Goal: Information Seeking & Learning: Check status

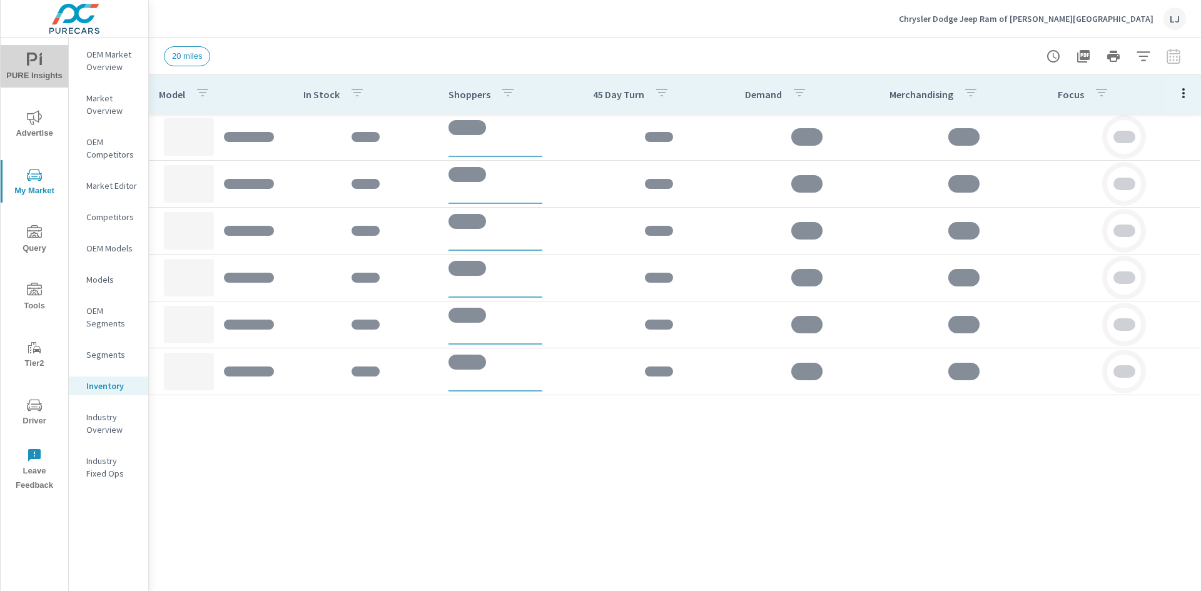
click at [34, 68] on span "PURE Insights" at bounding box center [34, 68] width 60 height 31
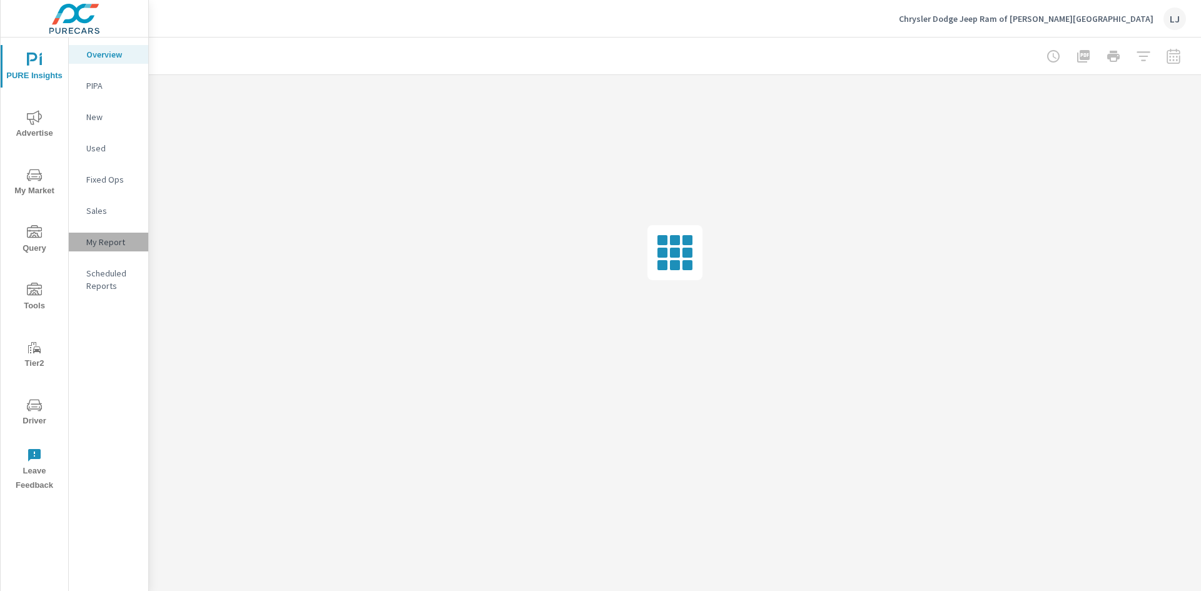
click at [91, 234] on div "My Report" at bounding box center [108, 242] width 79 height 19
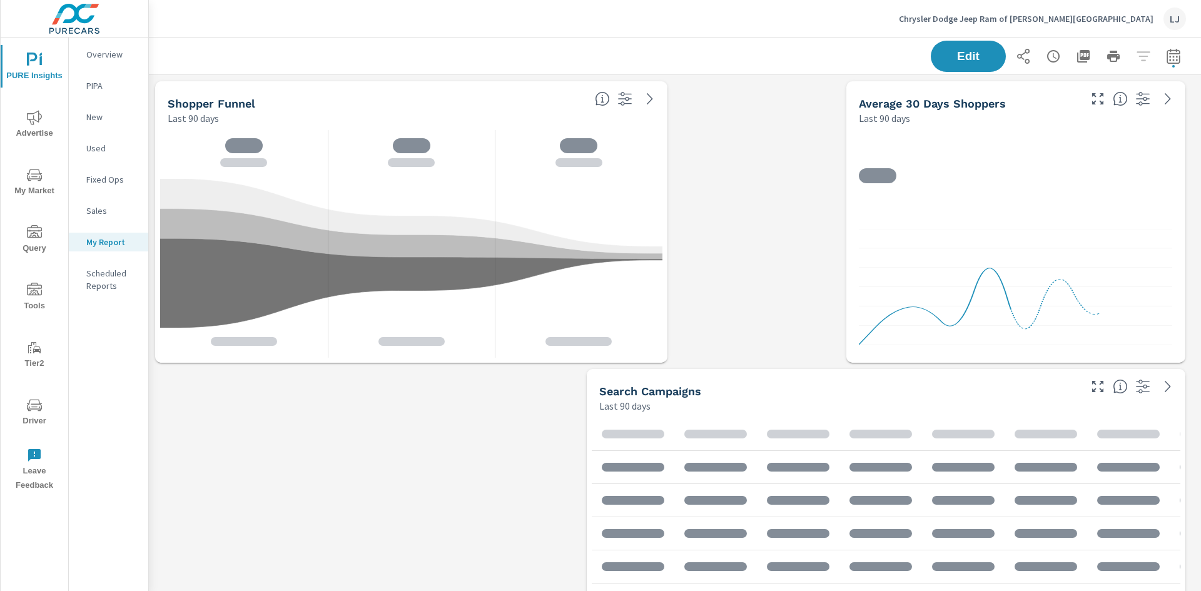
scroll to position [1176, 1062]
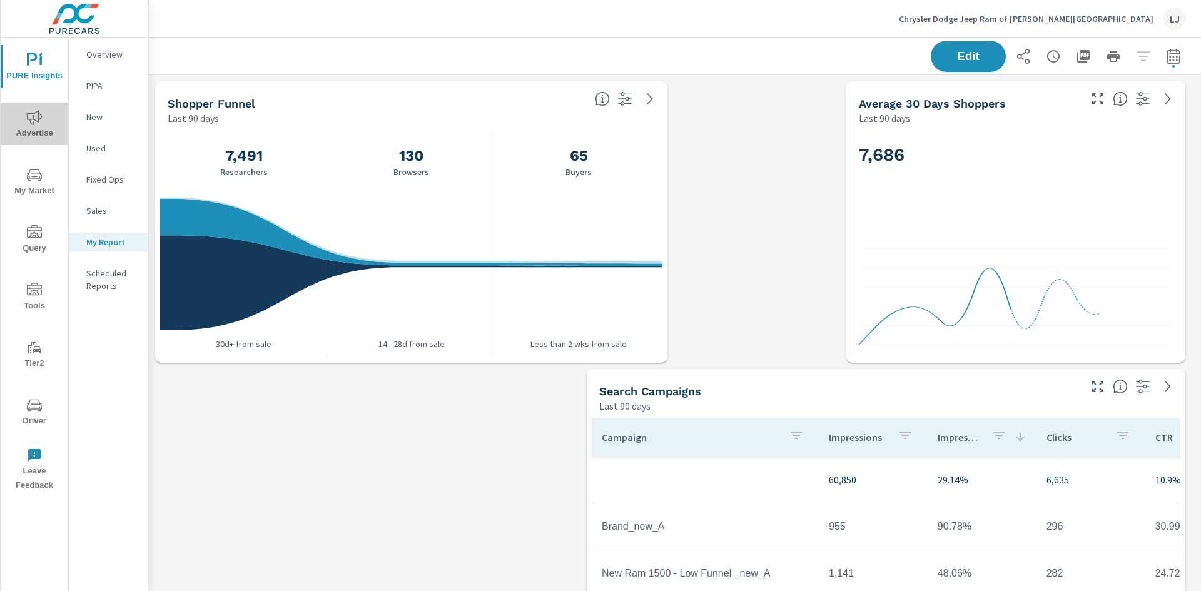
click at [33, 120] on icon "nav menu" at bounding box center [34, 117] width 15 height 15
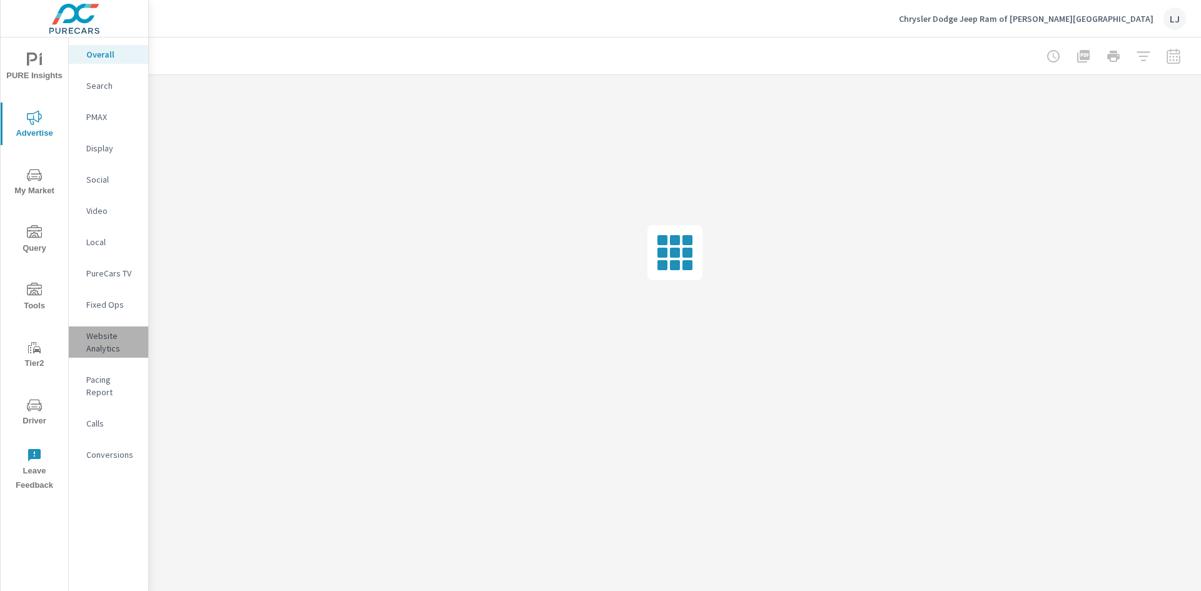
click at [103, 338] on p "Website Analytics" at bounding box center [112, 342] width 52 height 25
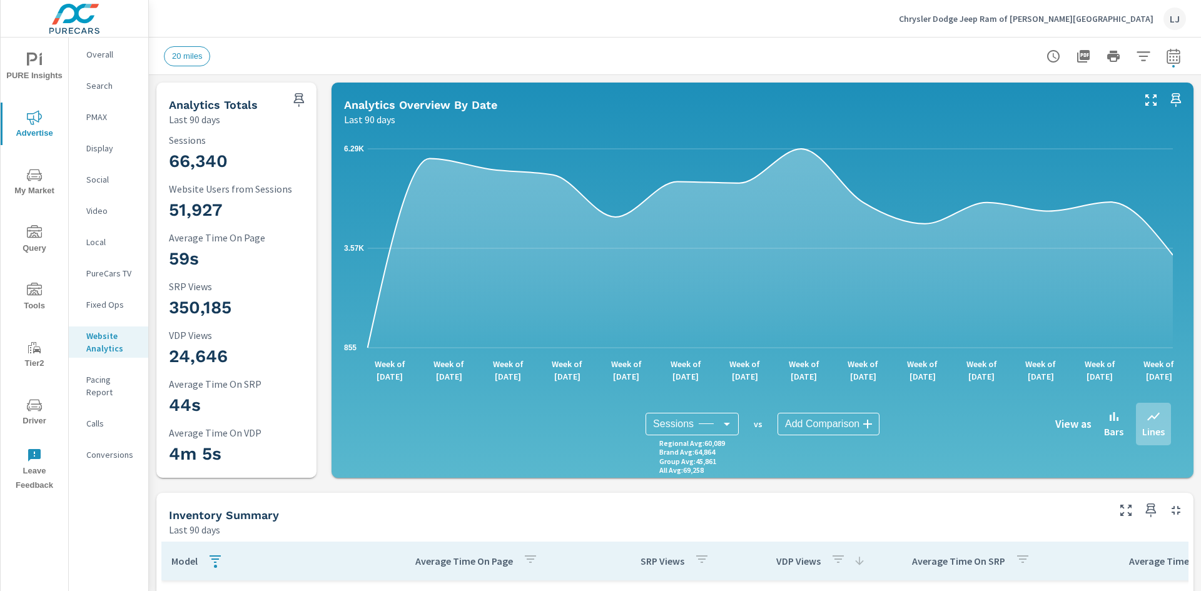
click at [1169, 59] on icon "button" at bounding box center [1173, 58] width 8 height 5
select select "Last 90 days"
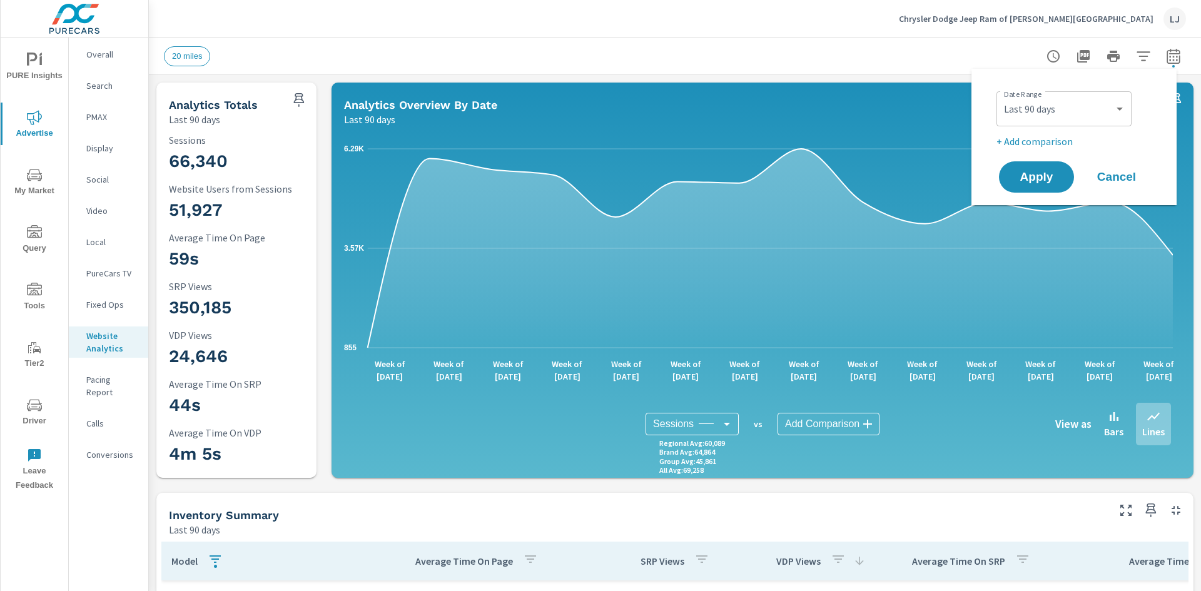
click at [320, 31] on div "Chrysler Dodge Jeep Ram of [PERSON_NAME][GEOGRAPHIC_DATA][PERSON_NAME]" at bounding box center [675, 18] width 1022 height 37
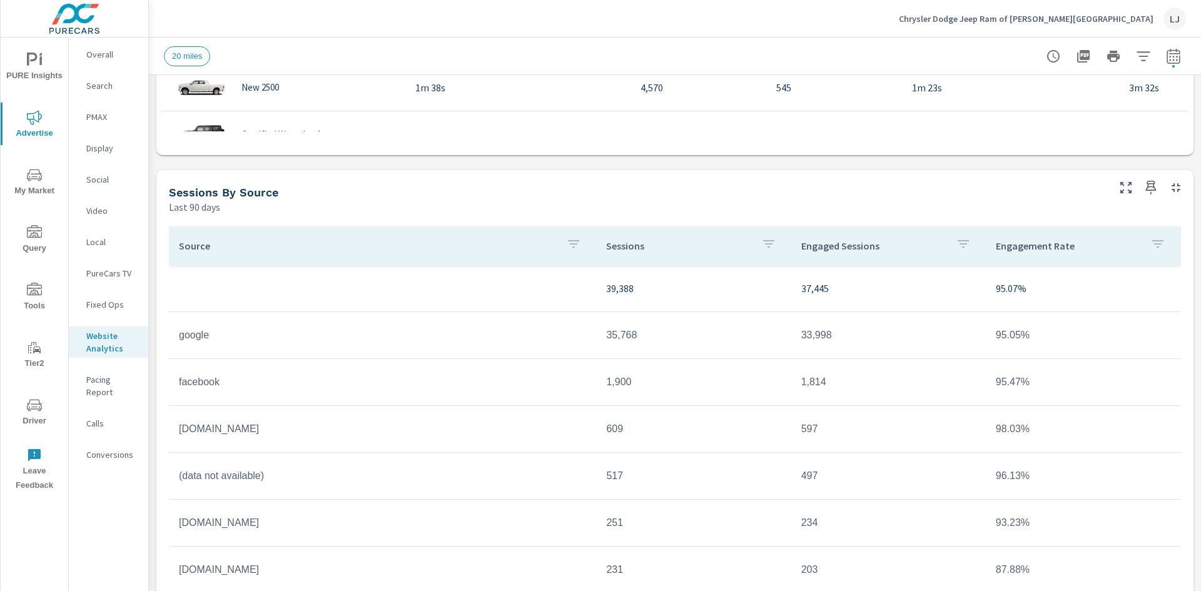
scroll to position [1000, 0]
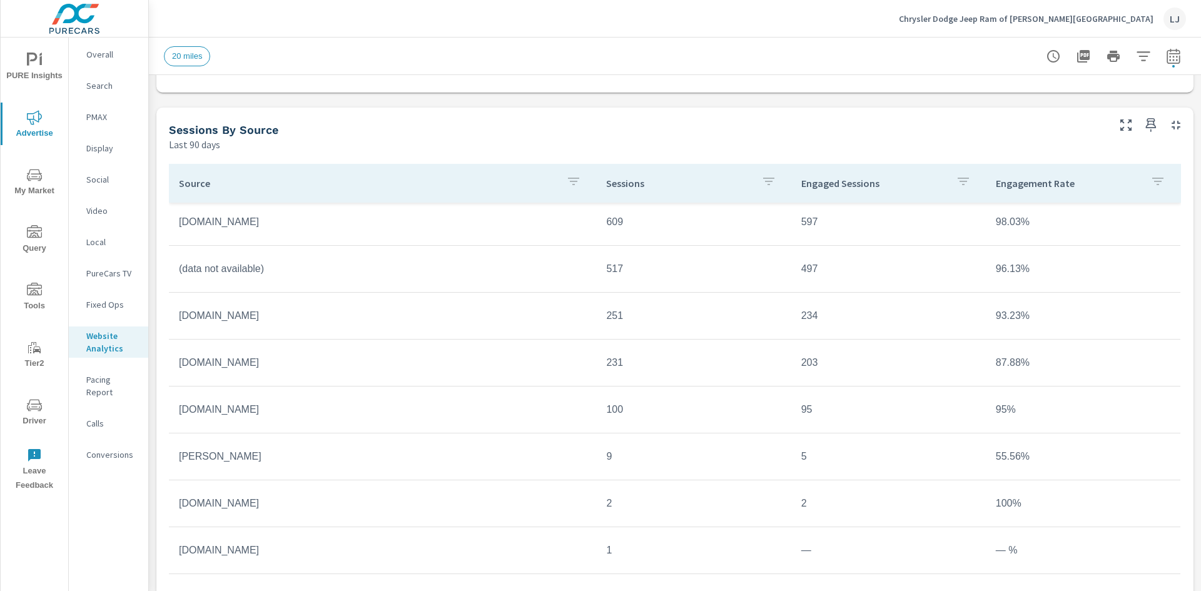
scroll to position [1022, 0]
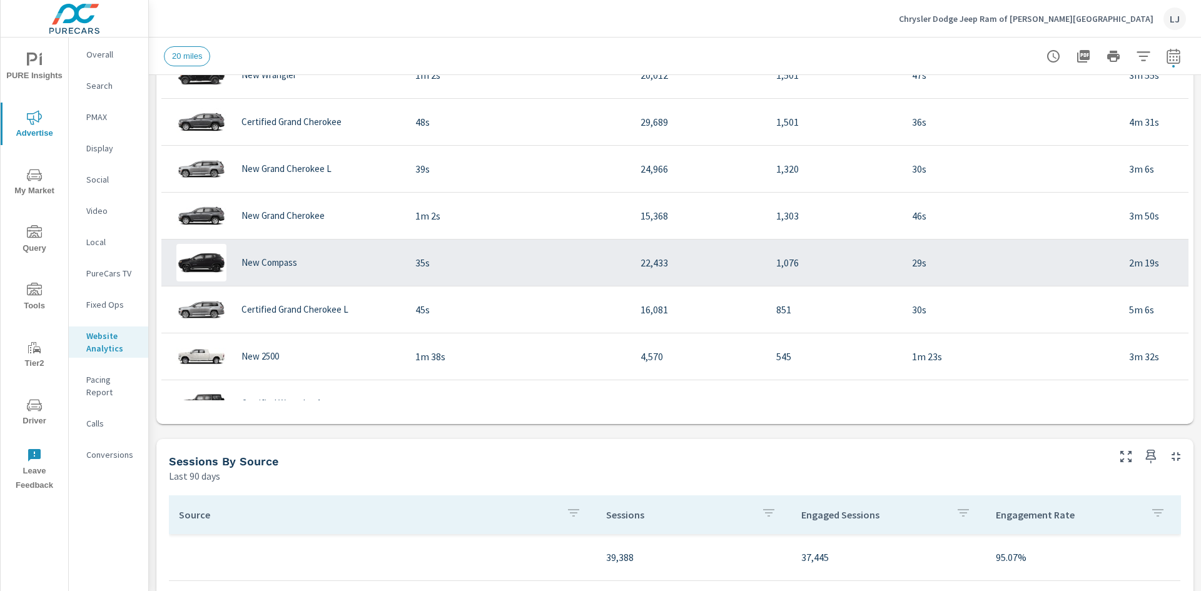
scroll to position [647, 0]
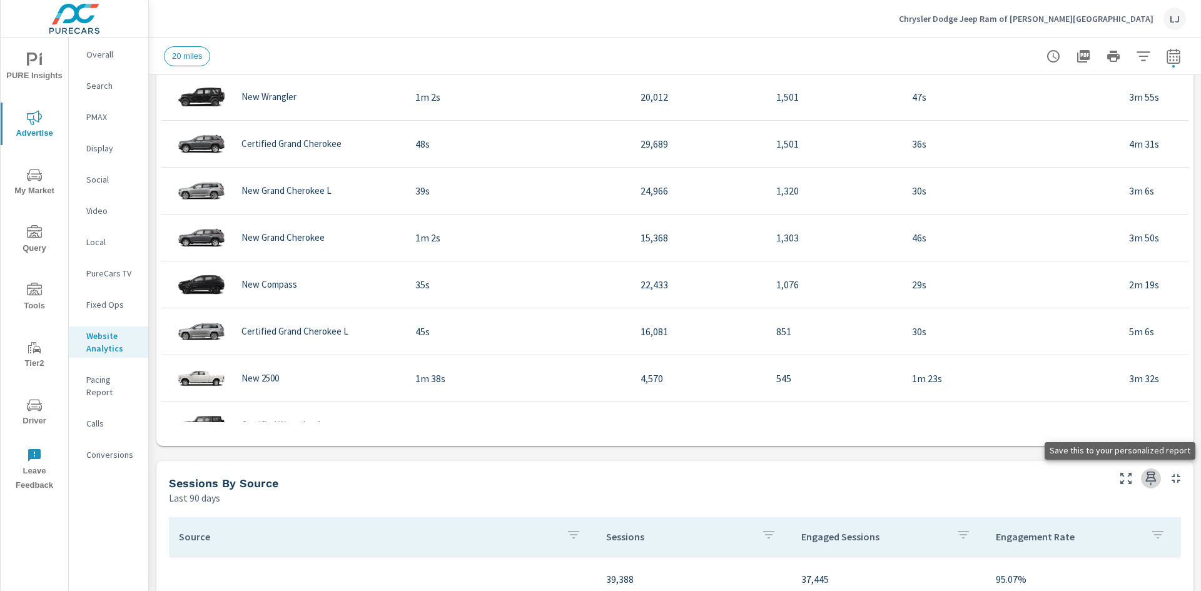
click at [1146, 474] on icon "button" at bounding box center [1151, 478] width 11 height 14
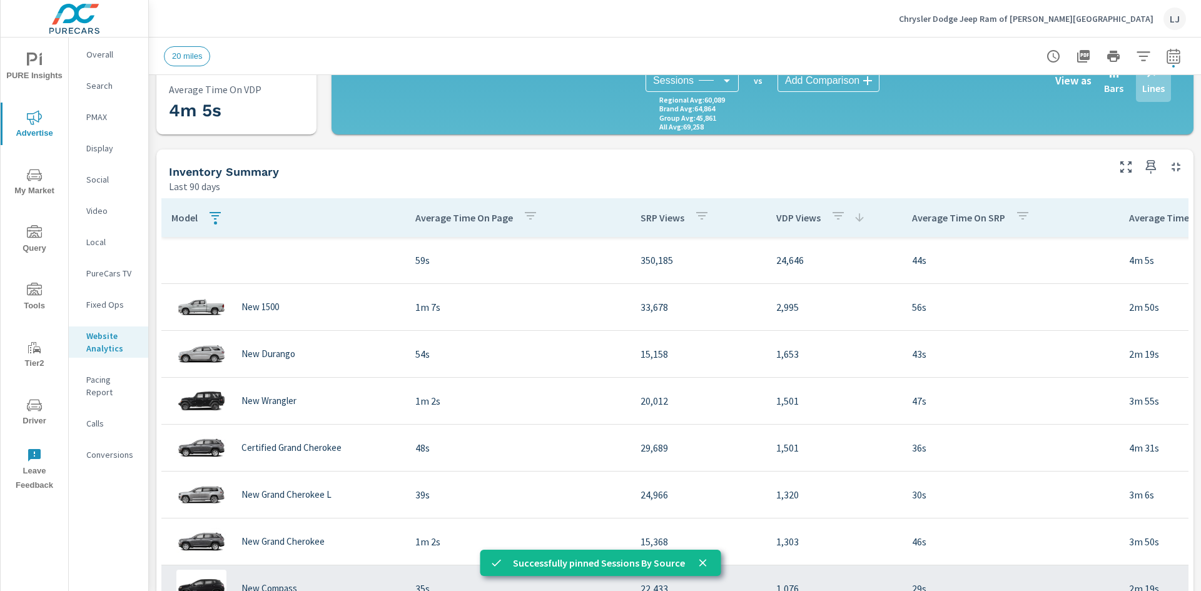
scroll to position [335, 0]
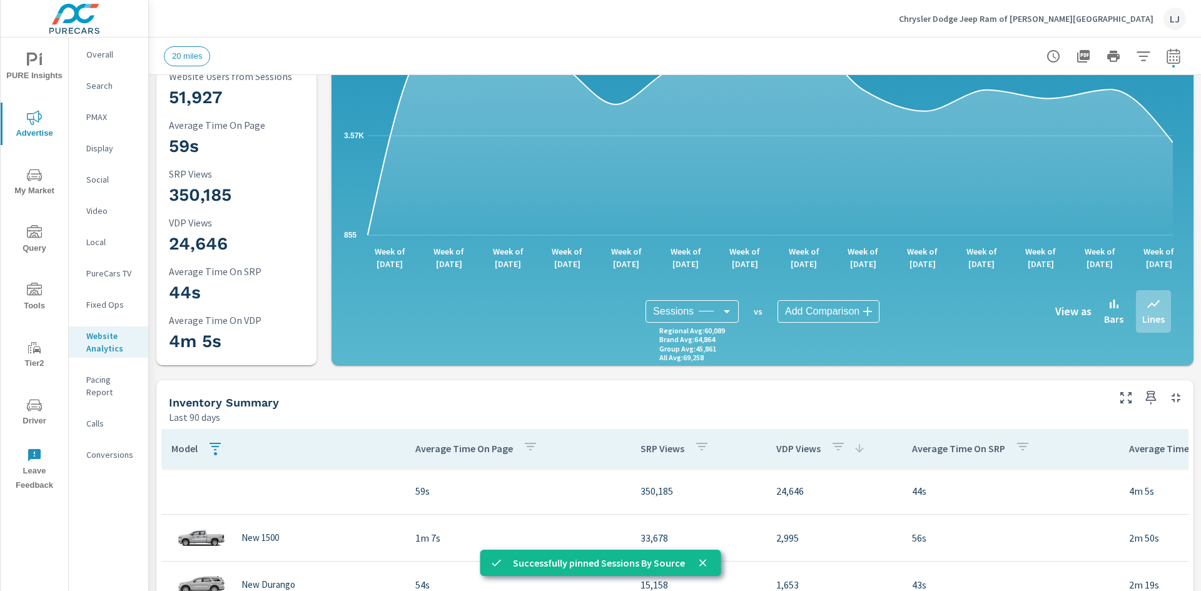
scroll to position [84, 0]
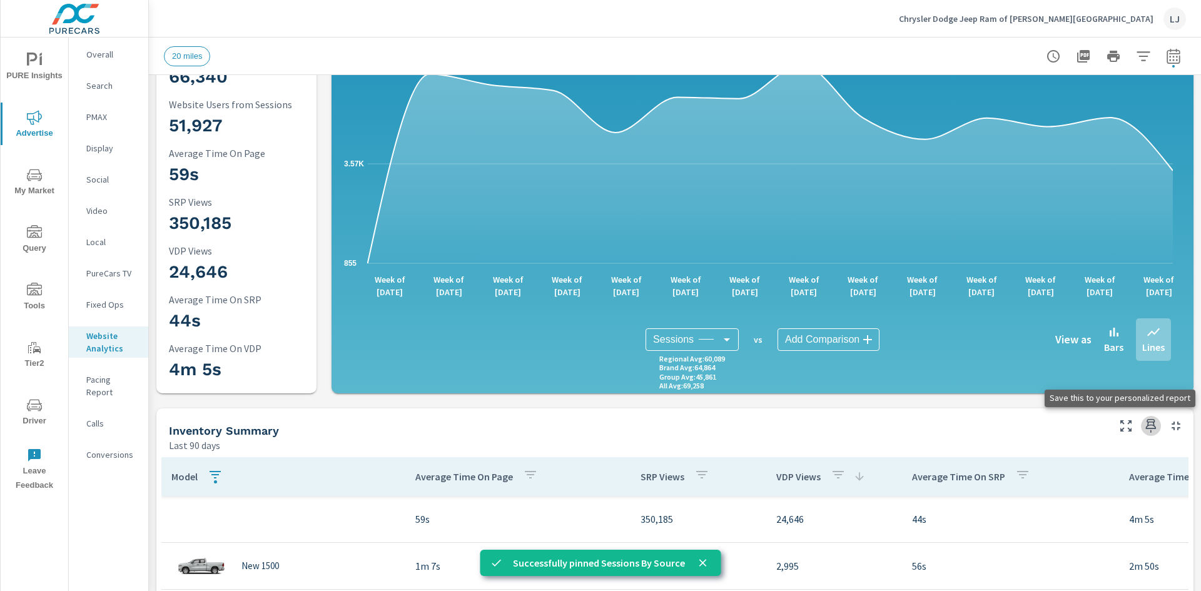
click at [1143, 418] on icon "button" at bounding box center [1150, 425] width 15 height 15
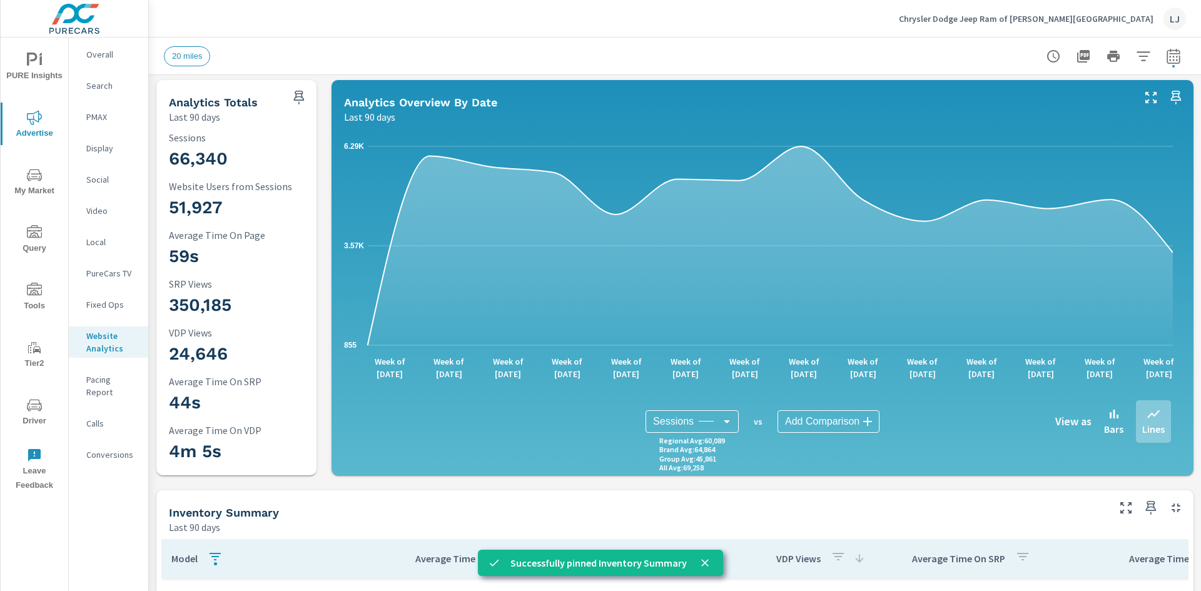
scroll to position [0, 0]
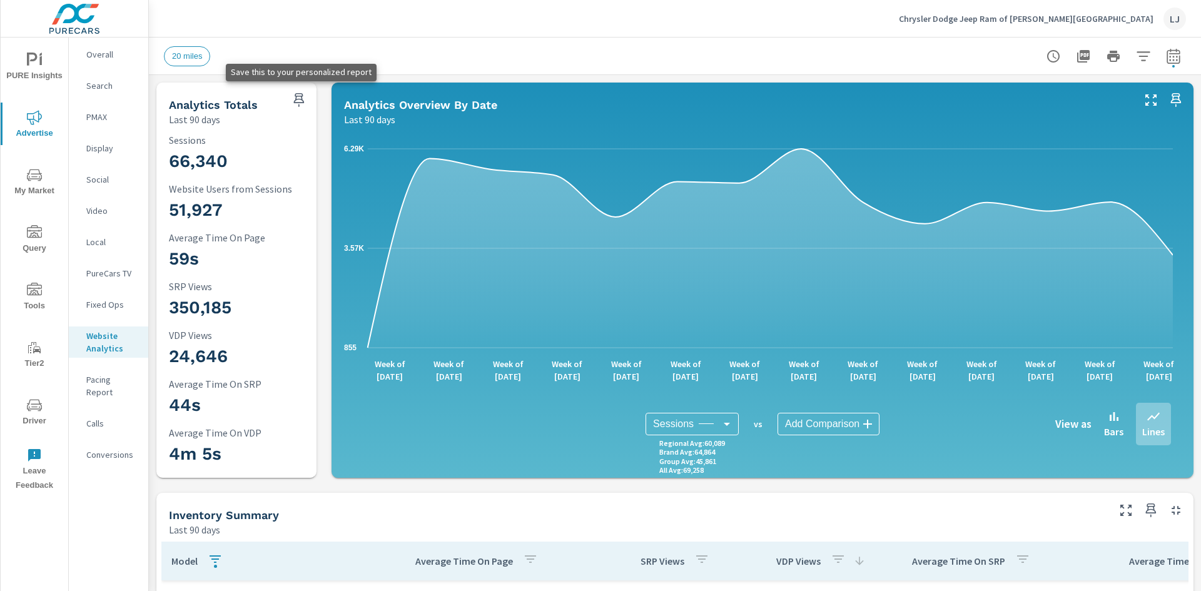
click at [295, 100] on icon "button" at bounding box center [299, 100] width 11 height 14
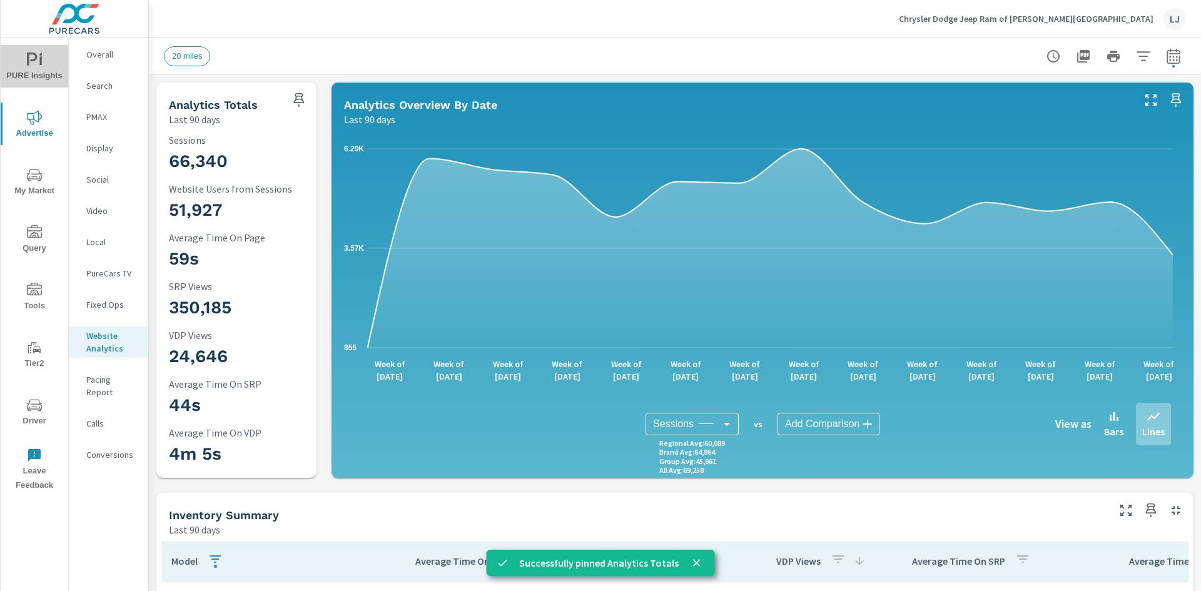
click at [39, 73] on span "PURE Insights" at bounding box center [34, 68] width 60 height 31
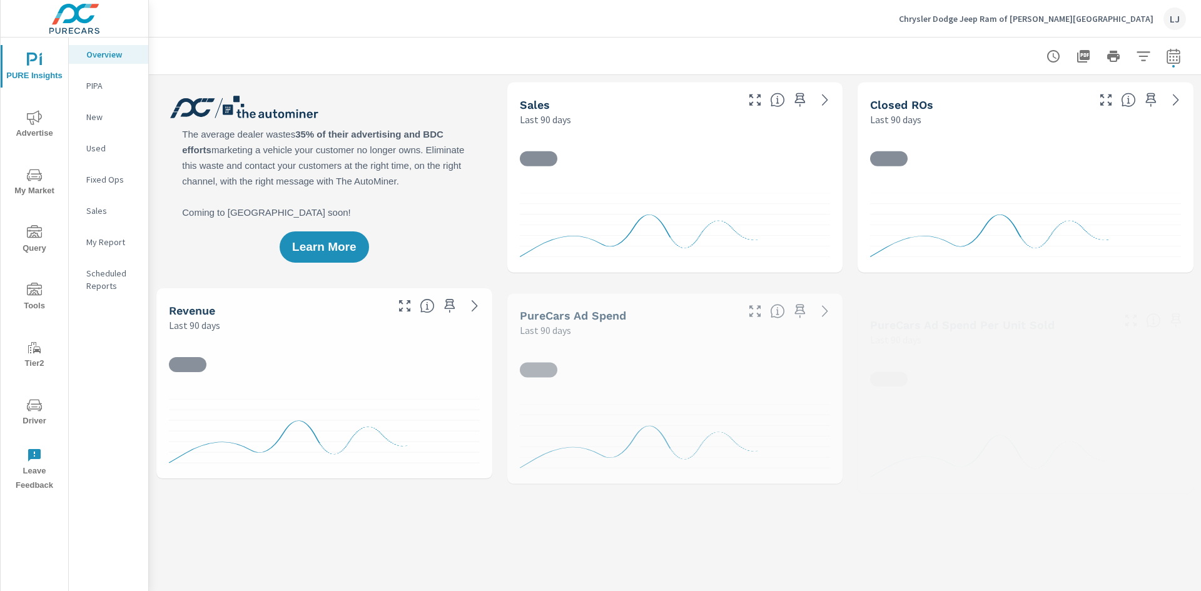
click at [120, 246] on p "My Report" at bounding box center [112, 242] width 52 height 13
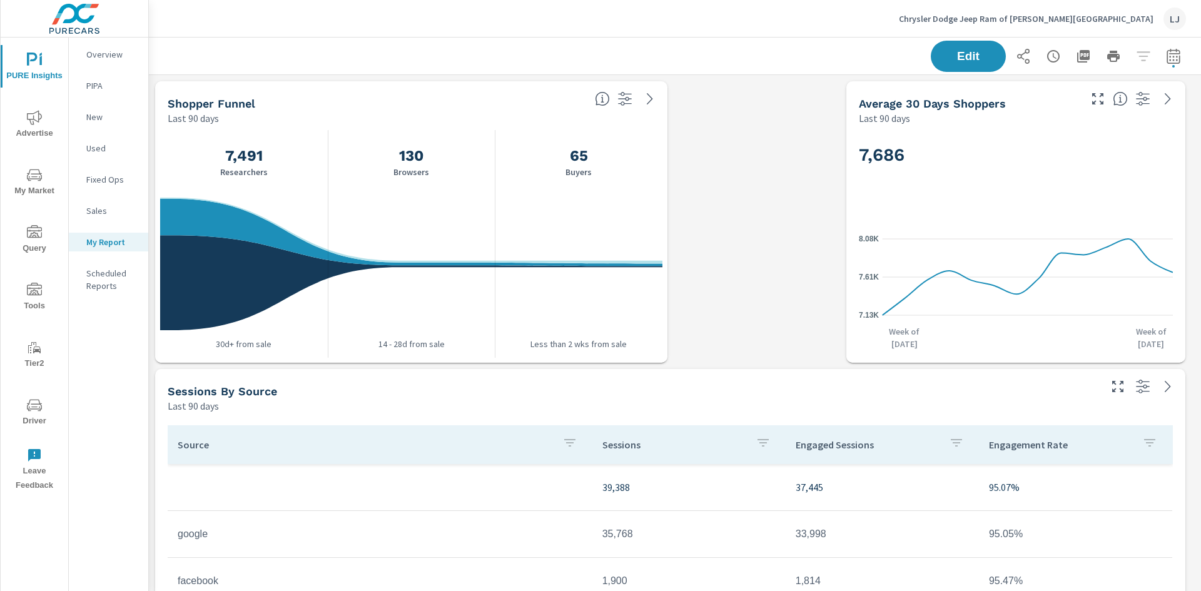
scroll to position [6, 6]
click at [930, 59] on button "Edit" at bounding box center [968, 56] width 78 height 33
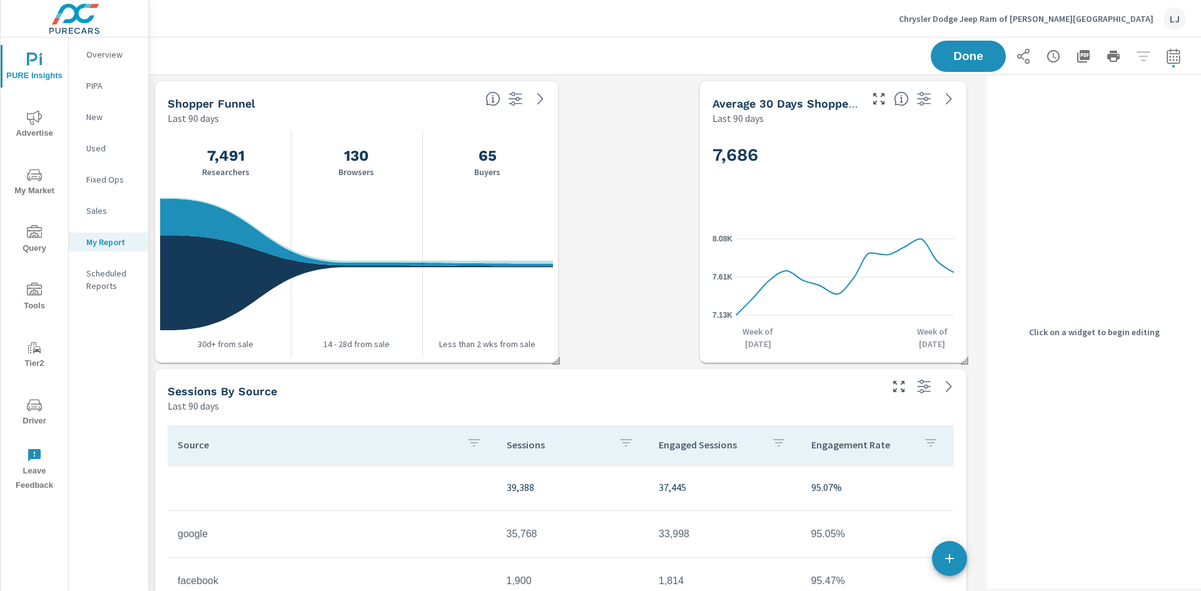
scroll to position [3333, 843]
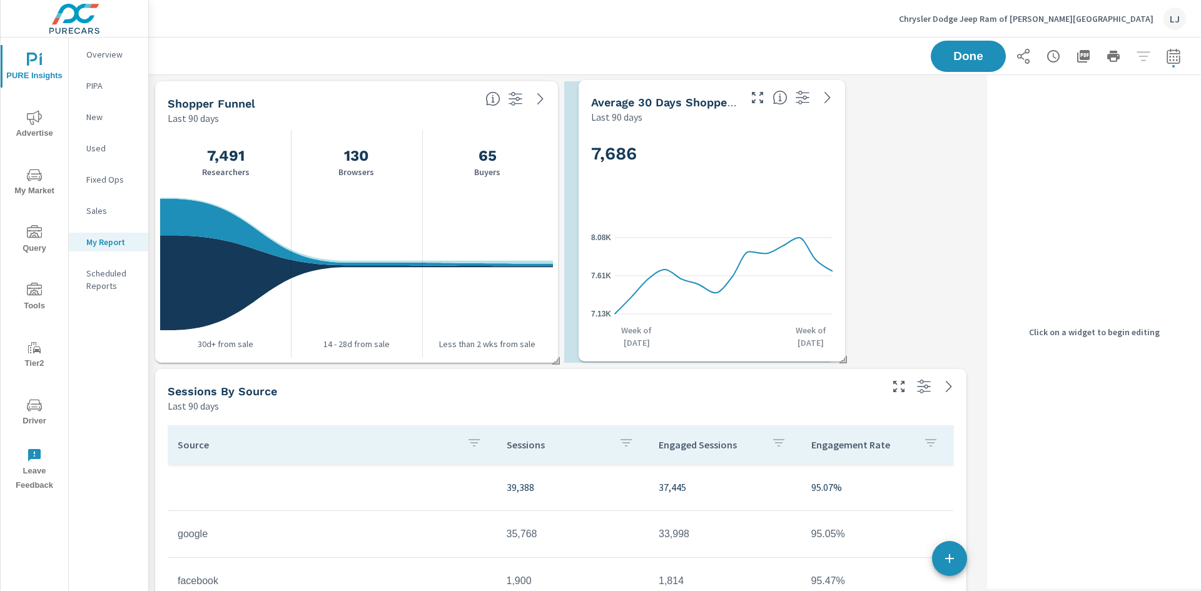
drag, startPoint x: 723, startPoint y: 311, endPoint x: 595, endPoint y: 310, distance: 127.6
click at [595, 310] on text "7.13K" at bounding box center [601, 313] width 20 height 9
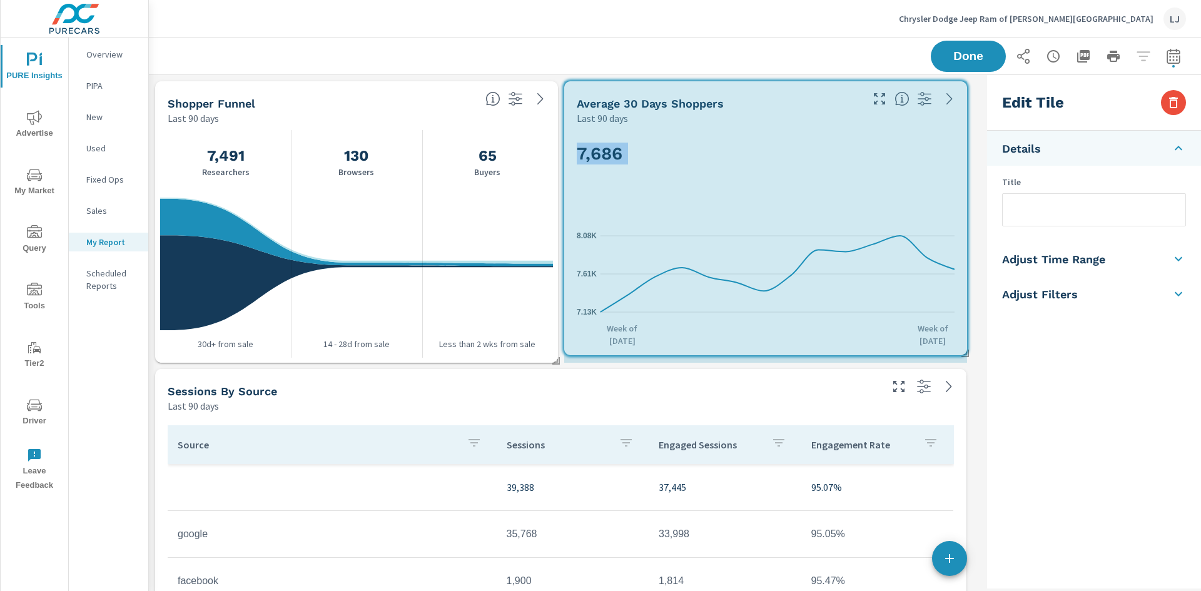
drag, startPoint x: 830, startPoint y: 359, endPoint x: 974, endPoint y: 351, distance: 144.6
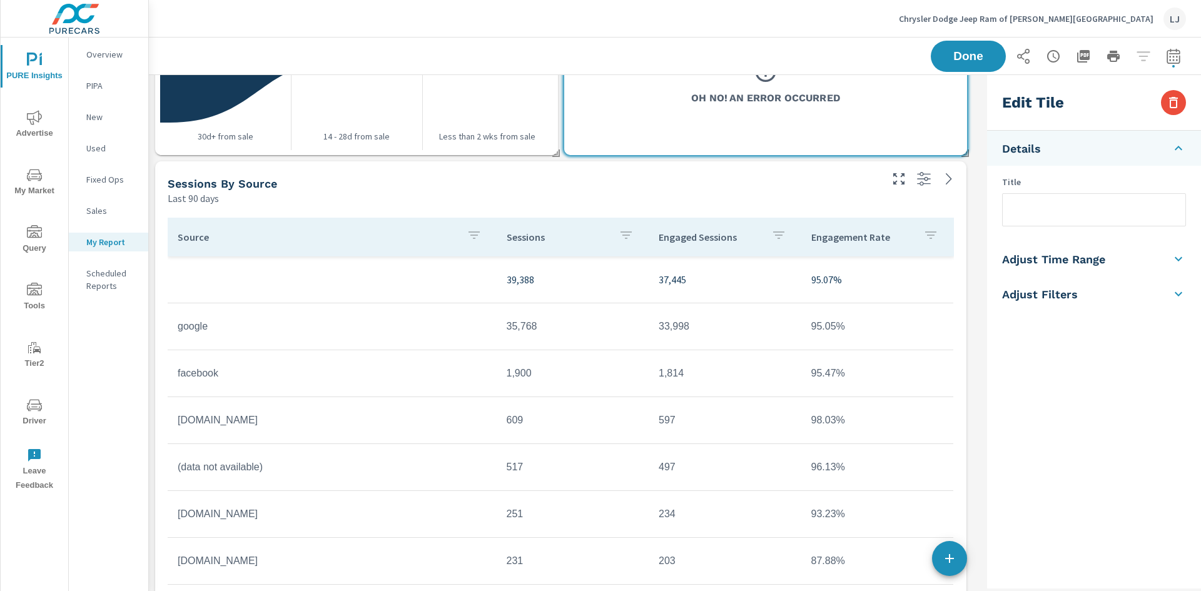
scroll to position [250, 0]
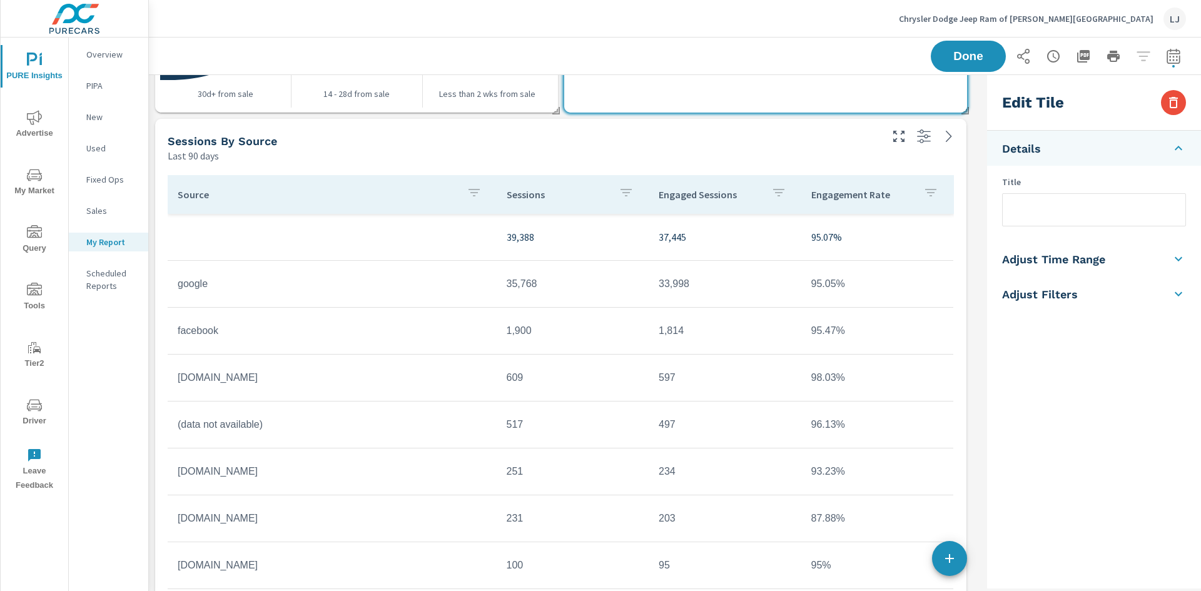
click at [236, 140] on h5 "Sessions By Source" at bounding box center [222, 140] width 109 height 13
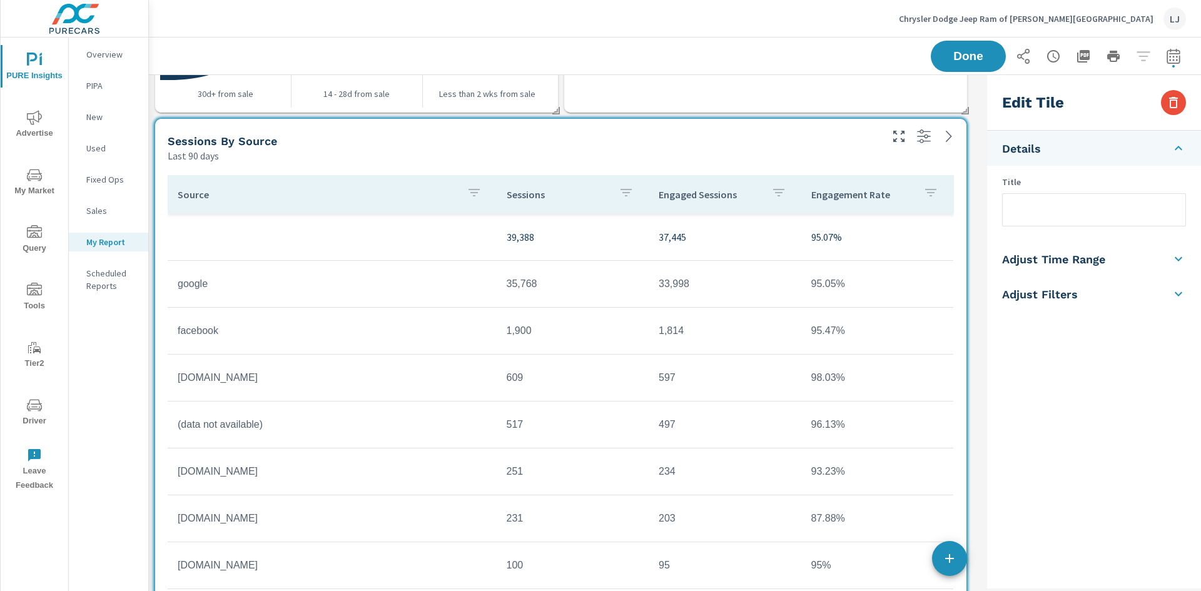
click at [415, 150] on div "Last 90 days" at bounding box center [523, 155] width 711 height 15
click at [1034, 209] on input "text" at bounding box center [1093, 210] width 183 height 32
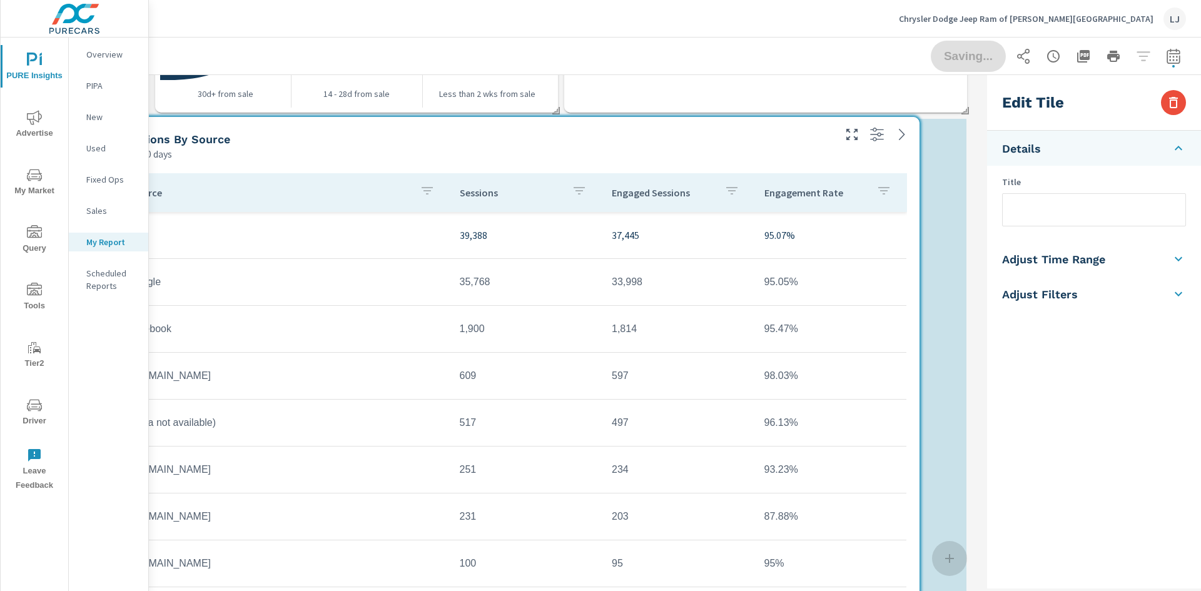
drag, startPoint x: 278, startPoint y: 144, endPoint x: 237, endPoint y: 141, distance: 40.8
click at [235, 141] on div "Sessions By Source" at bounding box center [476, 139] width 711 height 14
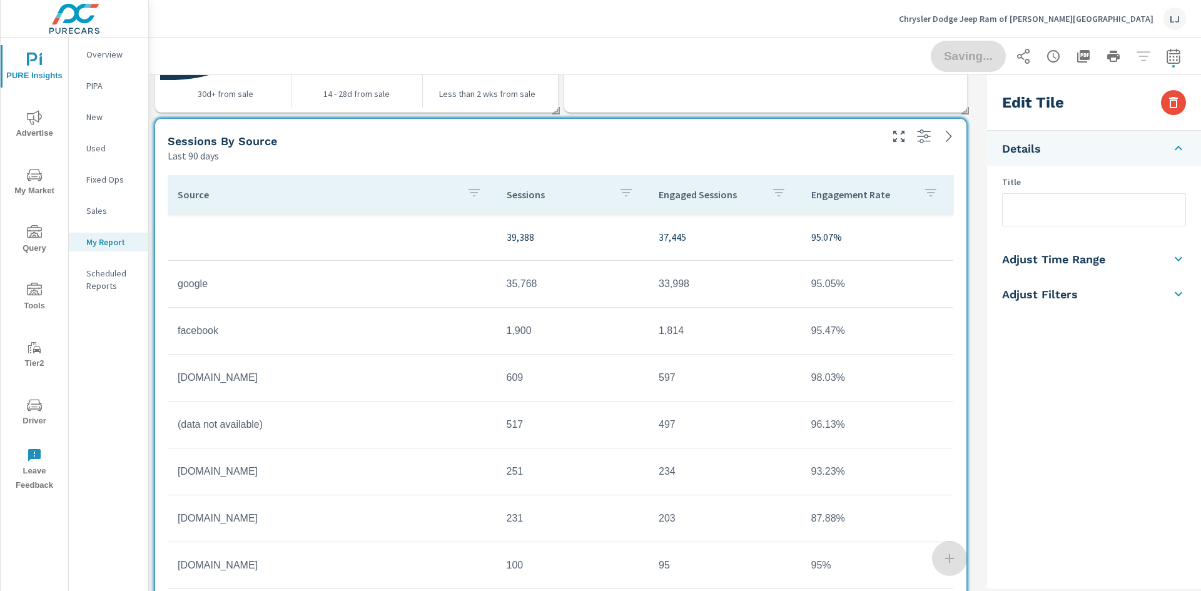
click at [240, 139] on h5 "Sessions By Source" at bounding box center [222, 140] width 109 height 13
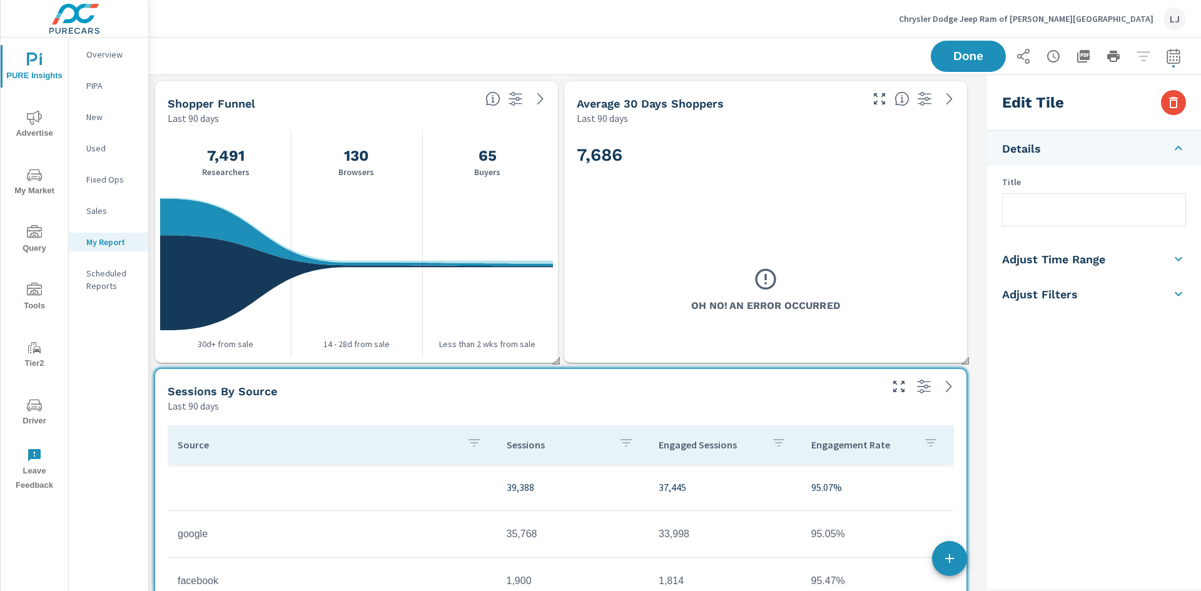
scroll to position [3333, 843]
click at [1062, 208] on input "text" at bounding box center [1093, 210] width 183 height 32
click at [1032, 213] on input "Wesbite Sessions by source" at bounding box center [1093, 210] width 183 height 32
click at [1104, 203] on input "Website Sessions by source" at bounding box center [1093, 210] width 183 height 32
type input "Website Sessions by Source"
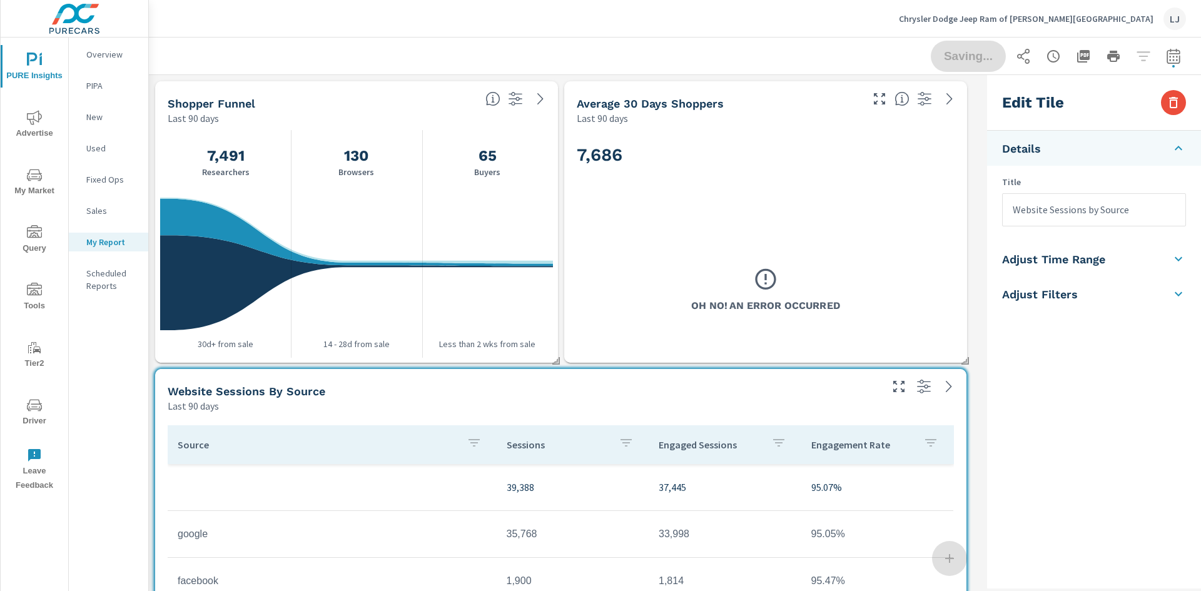
click at [1066, 371] on div "Edit Tile Details Title Website Sessions by Source Adjust Time Range Fixed Date…" at bounding box center [1094, 331] width 214 height 513
click at [753, 281] on icon at bounding box center [765, 278] width 25 height 25
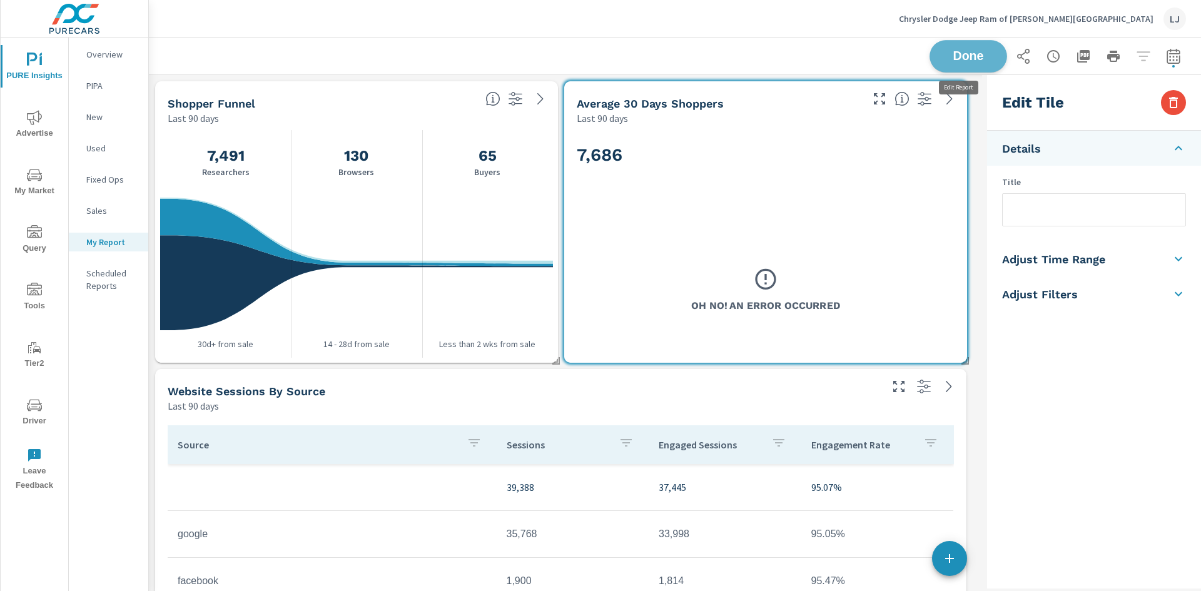
click at [969, 57] on span "Done" at bounding box center [967, 56] width 51 height 12
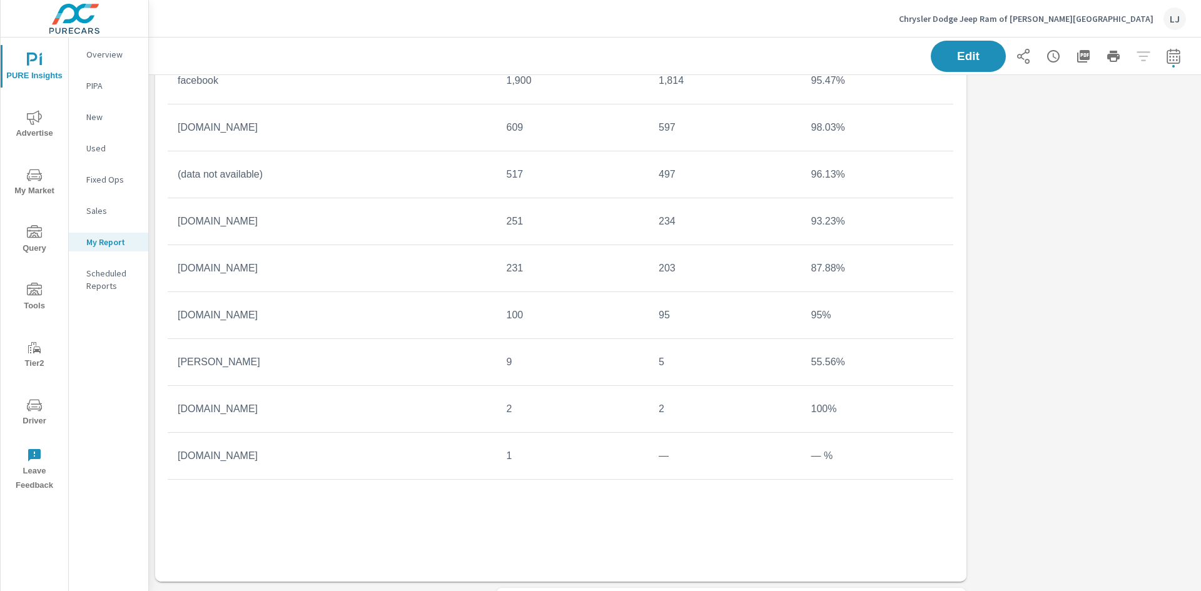
scroll to position [188, 0]
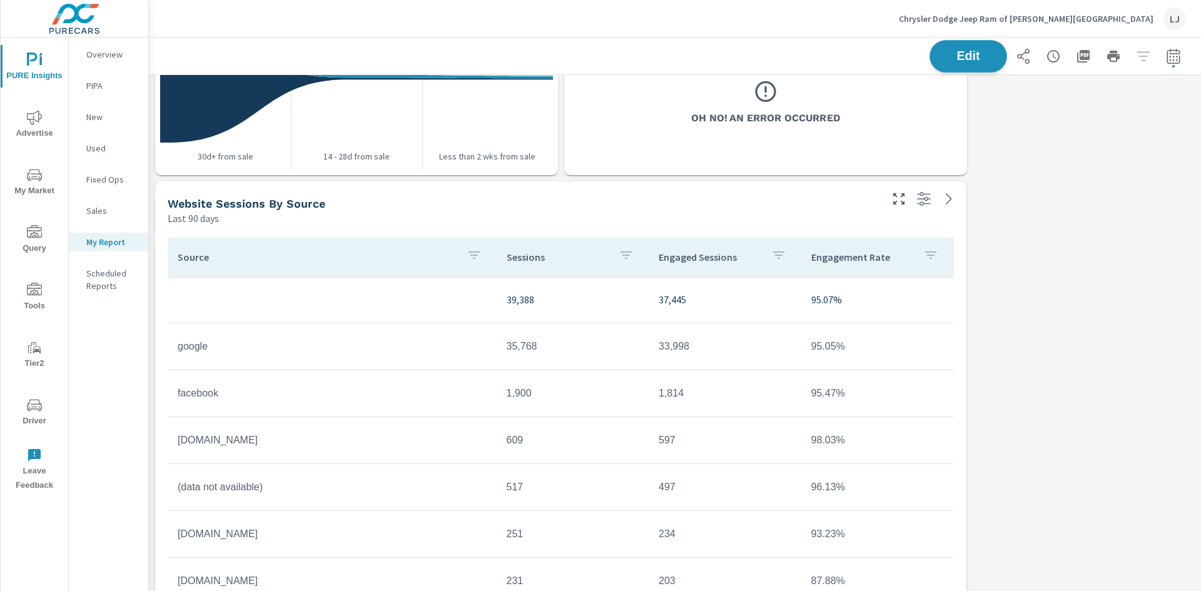
click at [975, 62] on span "Edit" at bounding box center [967, 56] width 51 height 12
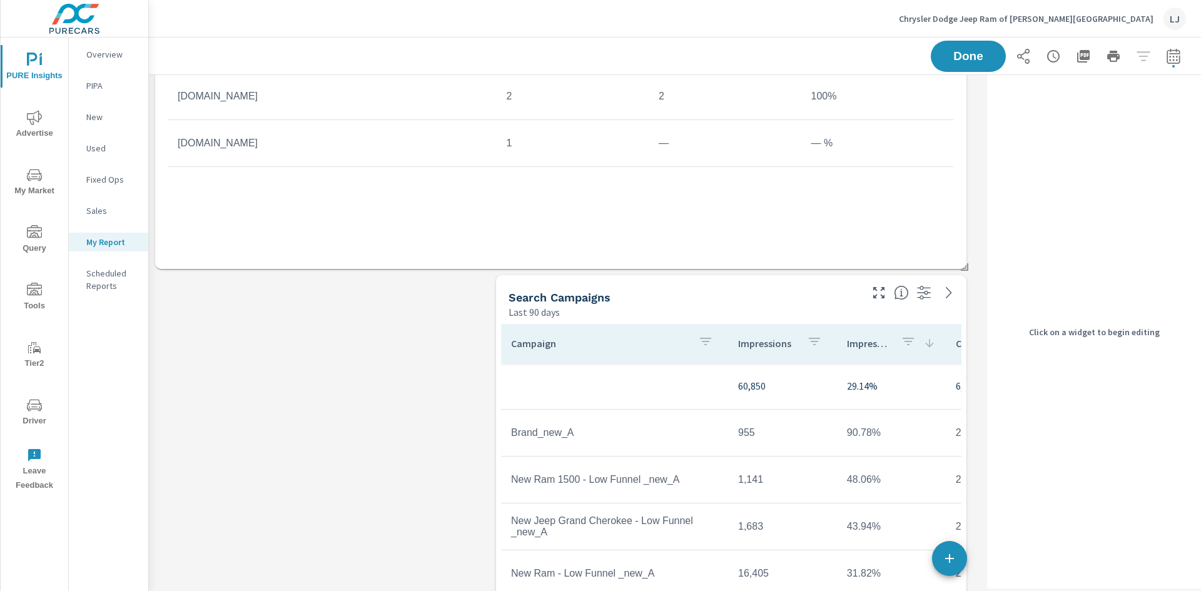
scroll to position [1063, 0]
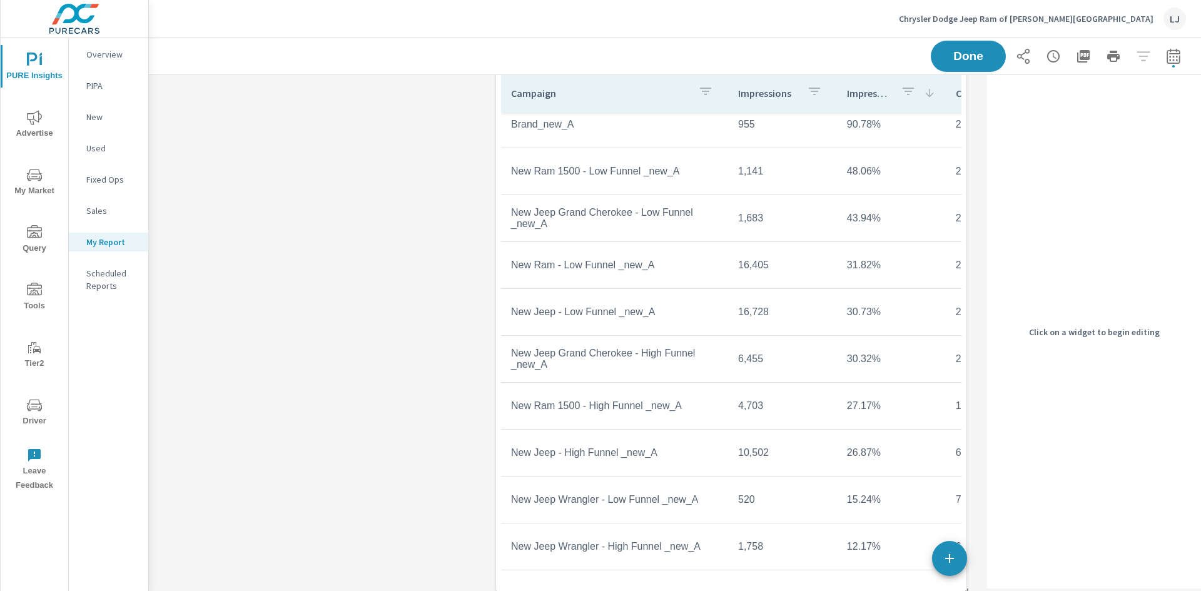
scroll to position [41, 0]
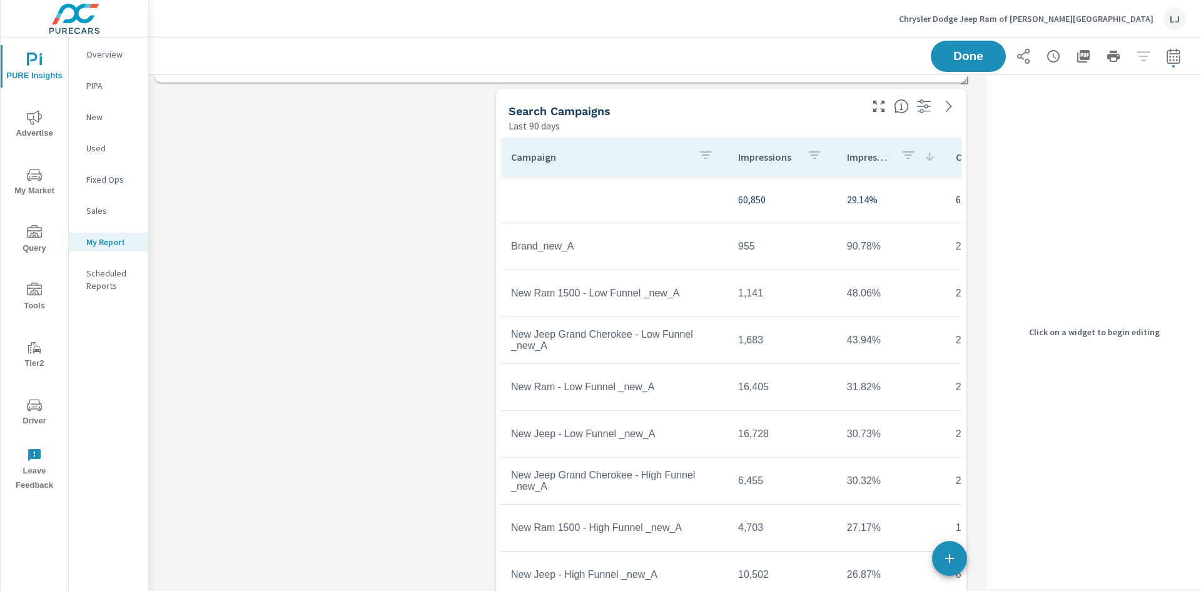
scroll to position [875, 0]
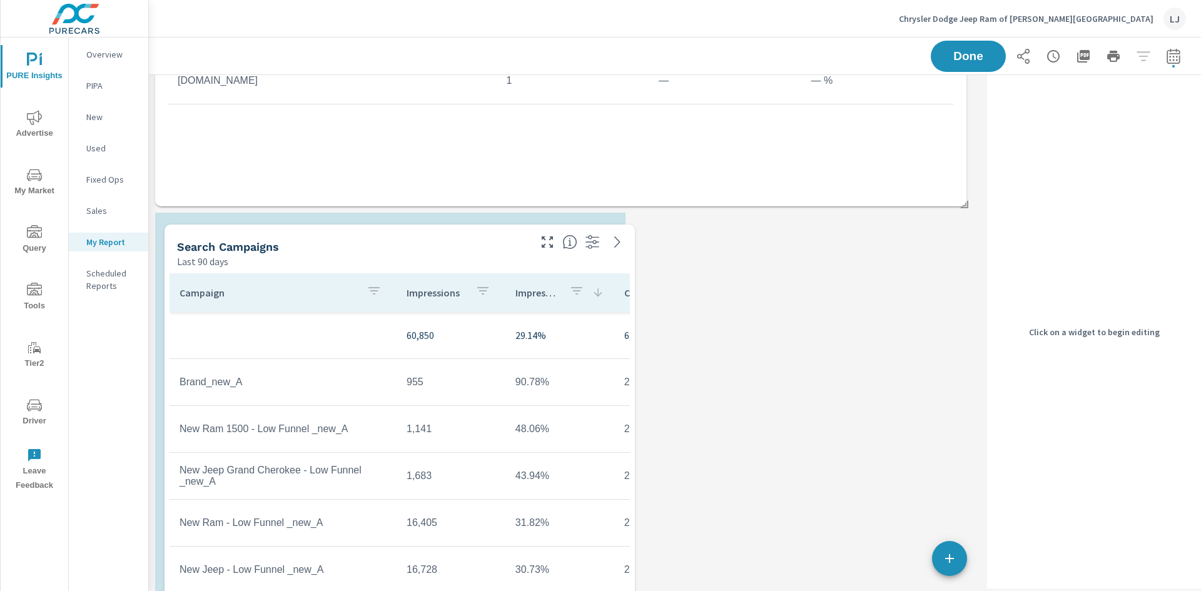
drag, startPoint x: 635, startPoint y: 239, endPoint x: 303, endPoint y: 251, distance: 331.6
click at [303, 251] on div "Search Campaigns" at bounding box center [352, 246] width 350 height 14
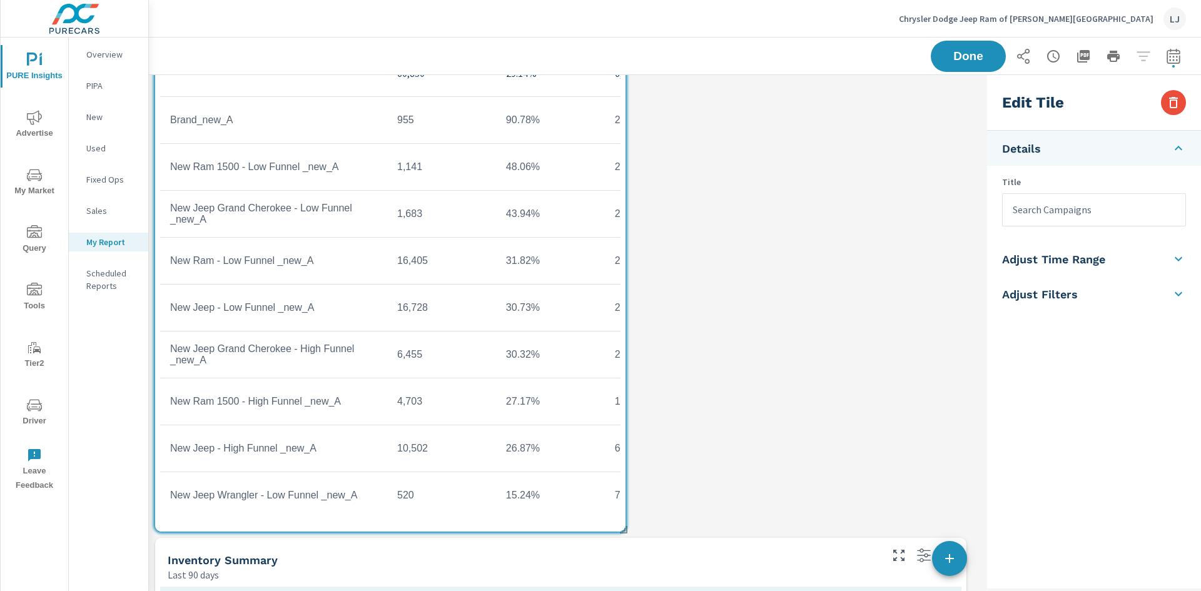
scroll to position [1251, 0]
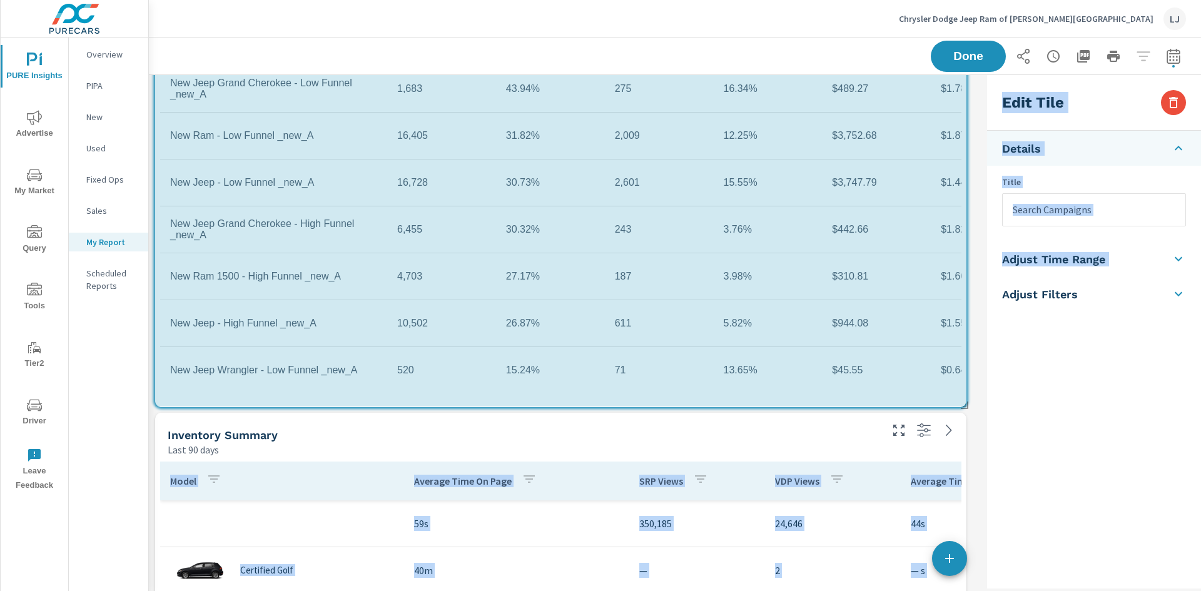
drag, startPoint x: 624, startPoint y: 403, endPoint x: 982, endPoint y: 404, distance: 358.3
click at [982, 404] on div "PMax Campaigns Last 90 days Campaign Impressions Clicks CPC Conversions Spend 4…" at bounding box center [675, 481] width 1052 height 3314
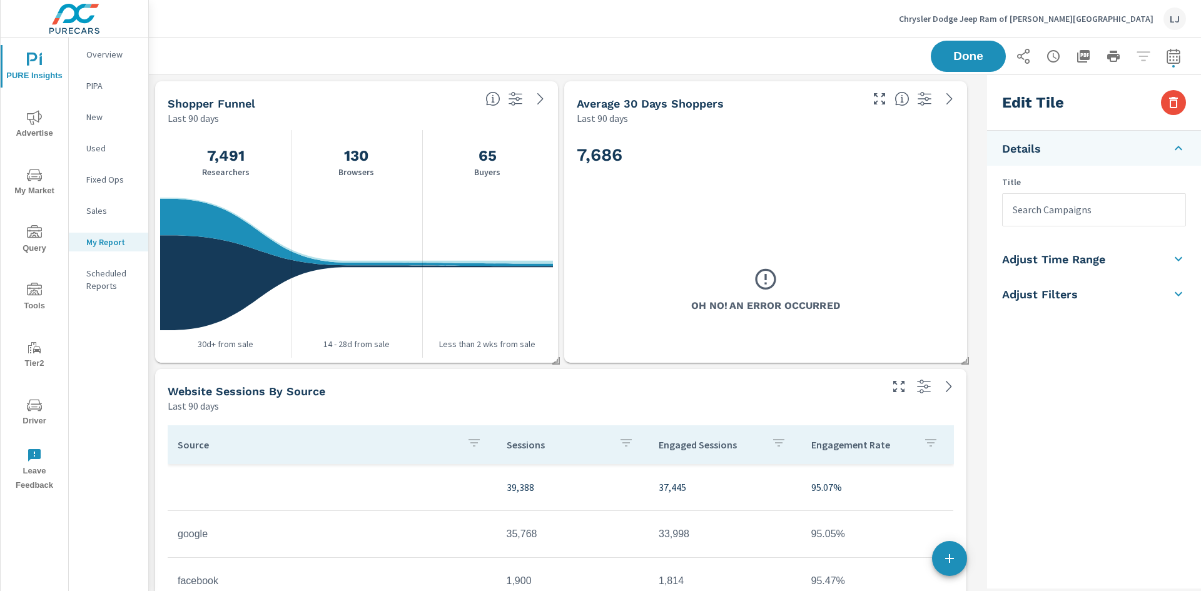
scroll to position [3333, 843]
click at [25, 126] on span "Advertise" at bounding box center [34, 125] width 60 height 31
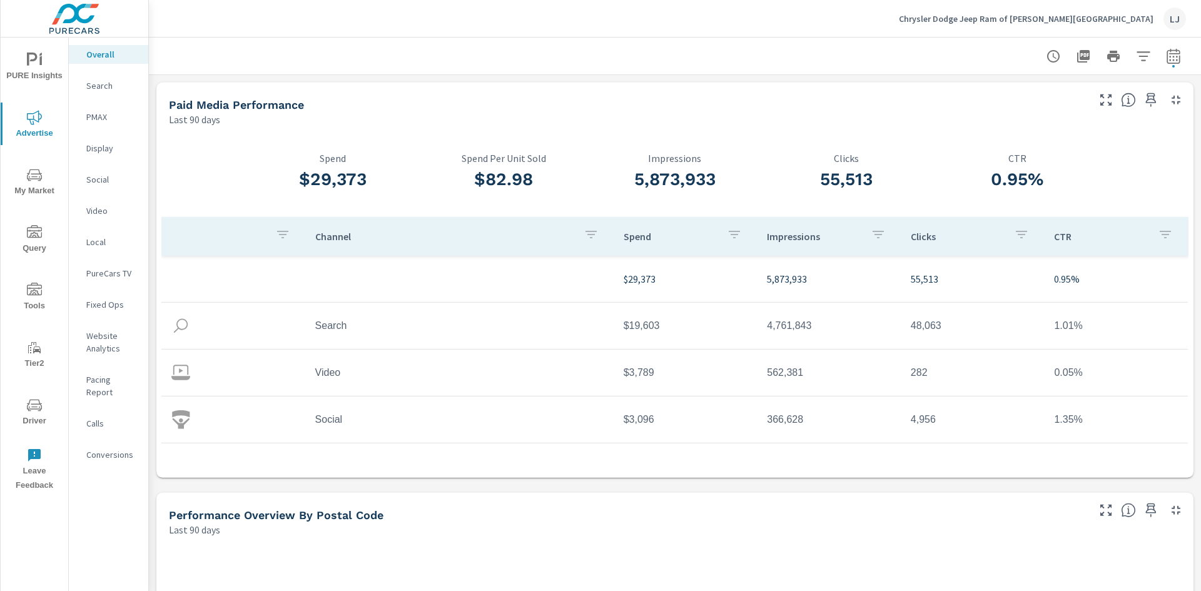
click at [108, 149] on p "Display" at bounding box center [112, 148] width 52 height 13
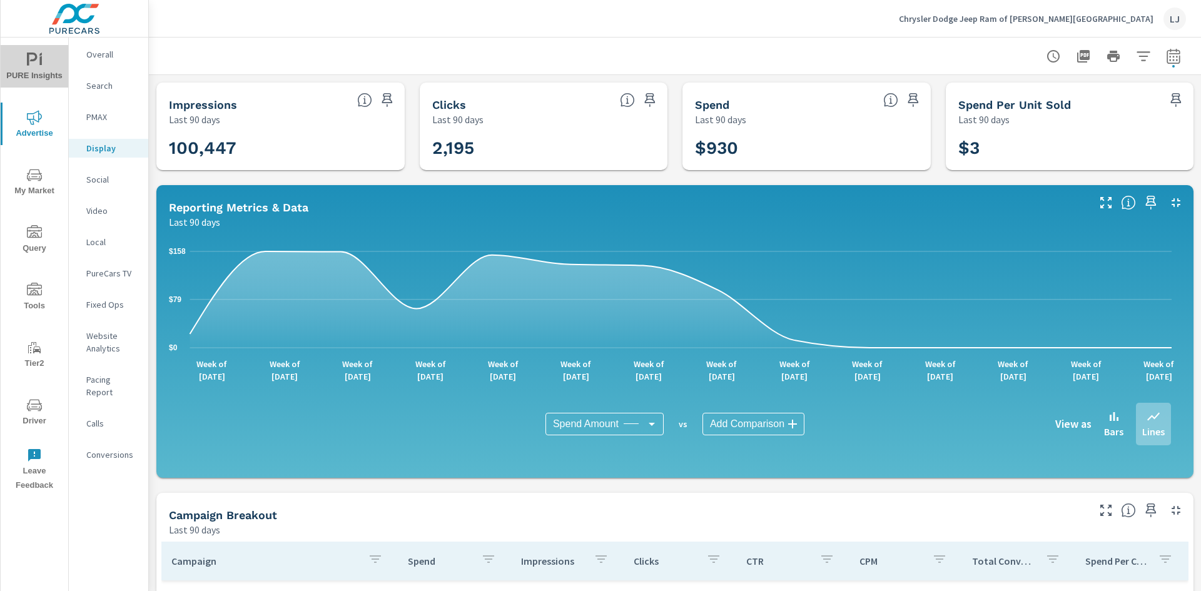
click at [38, 71] on span "PURE Insights" at bounding box center [34, 68] width 60 height 31
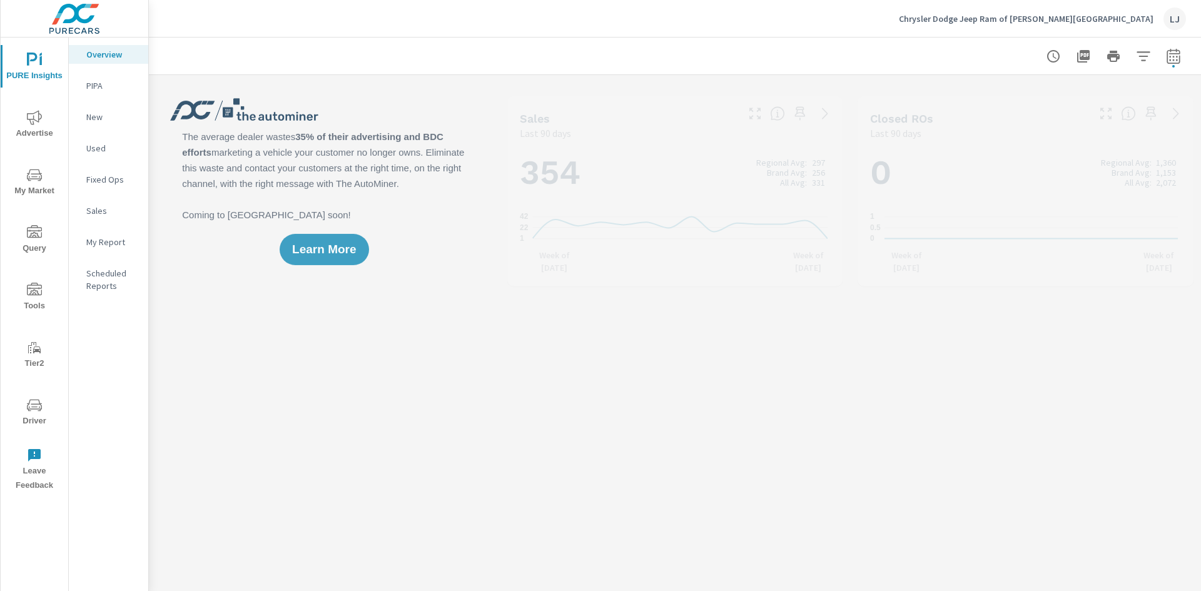
scroll to position [422, 0]
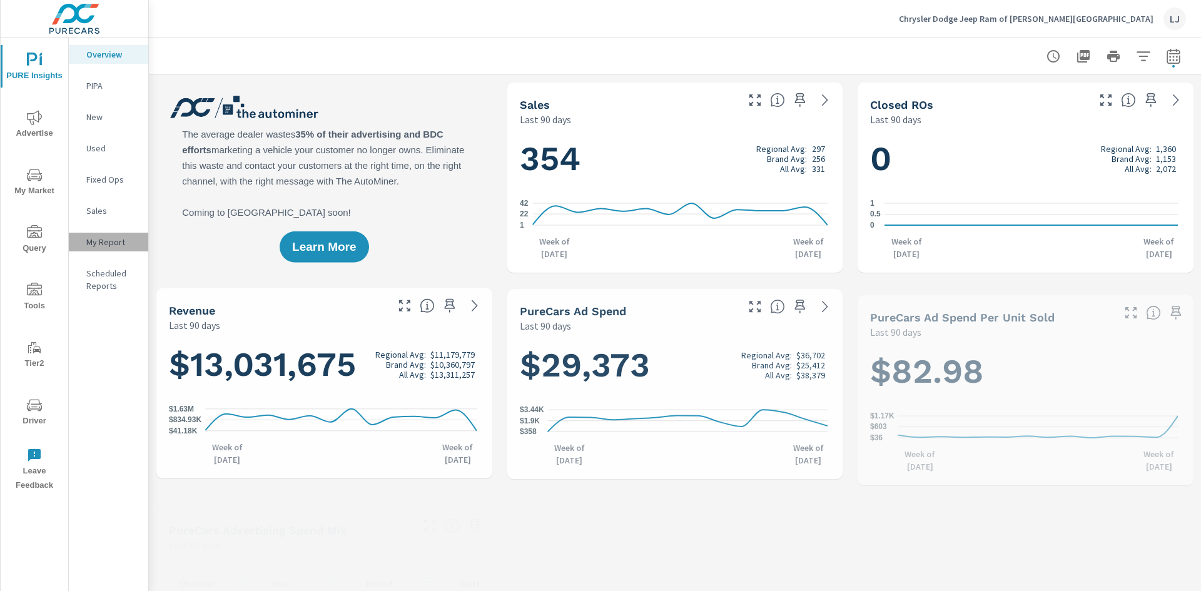
click at [116, 244] on p "My Report" at bounding box center [112, 242] width 52 height 13
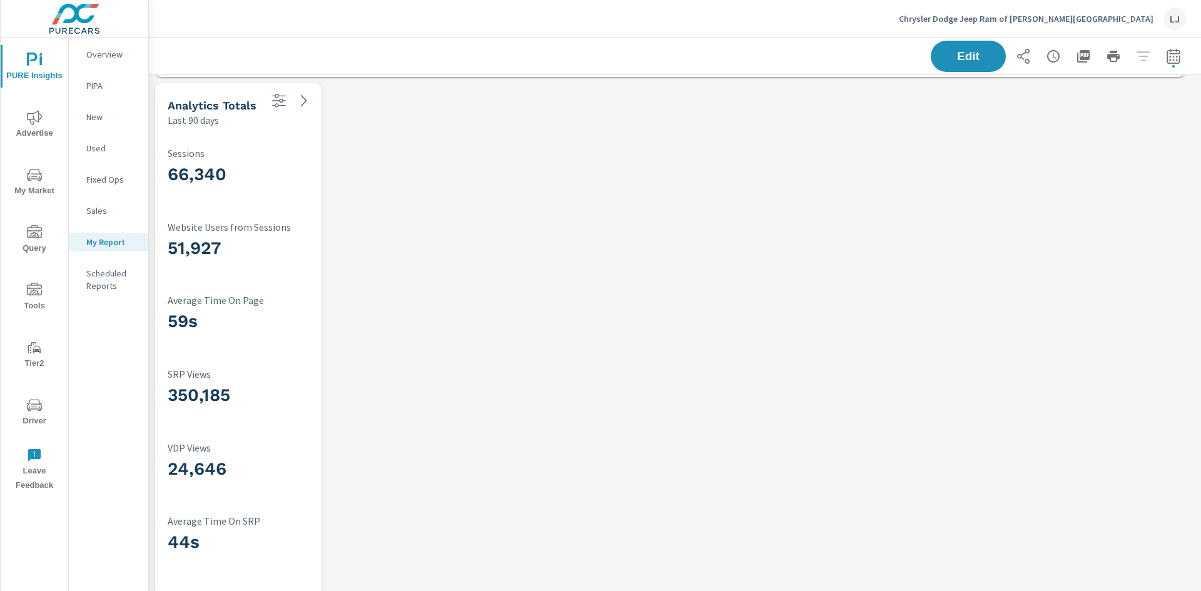
scroll to position [2392, 0]
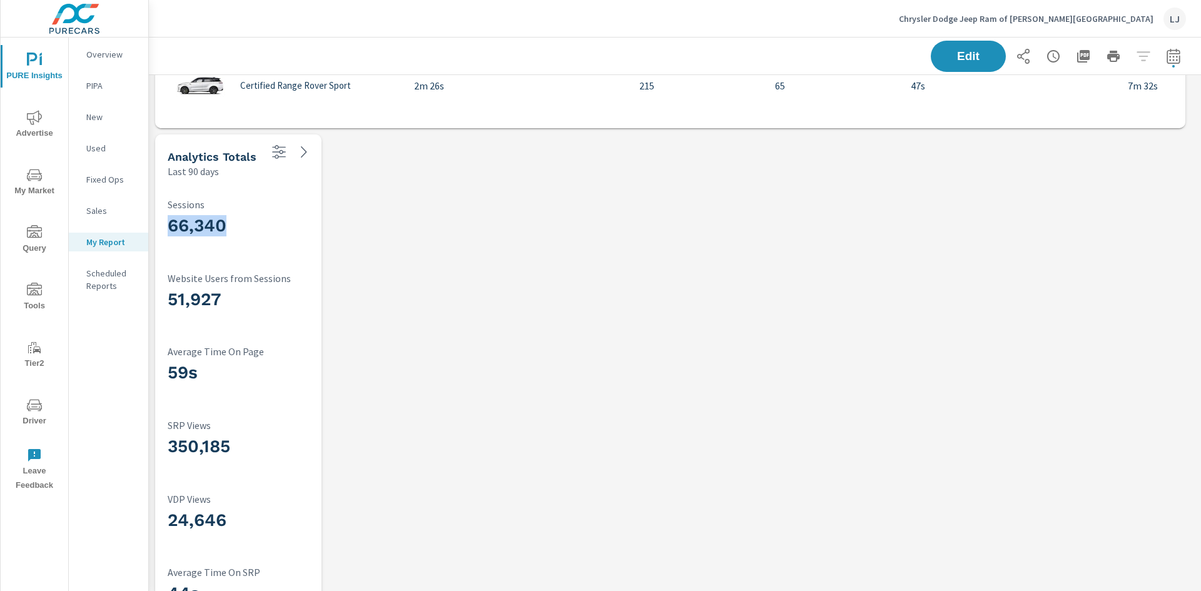
drag, startPoint x: 228, startPoint y: 165, endPoint x: 285, endPoint y: 241, distance: 95.2
click at [285, 241] on div "Analytics Totals Last 90 days 66,340 Sessions 51,927 Website Users from Session…" at bounding box center [238, 418] width 166 height 569
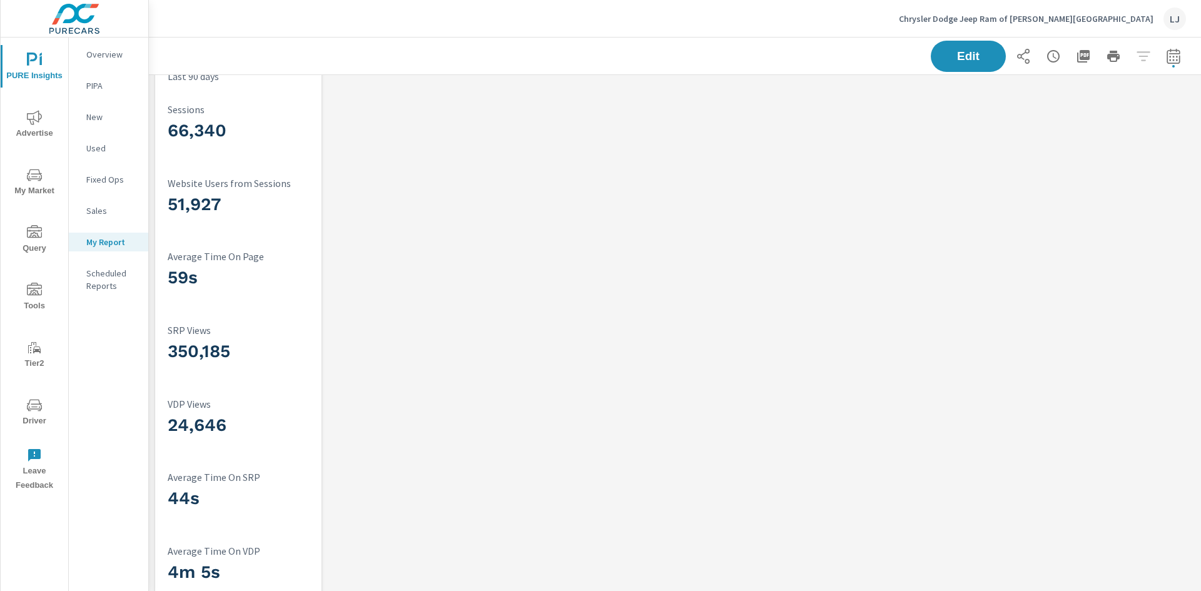
scroll to position [2486, 0]
click at [956, 52] on span "Edit" at bounding box center [967, 56] width 51 height 12
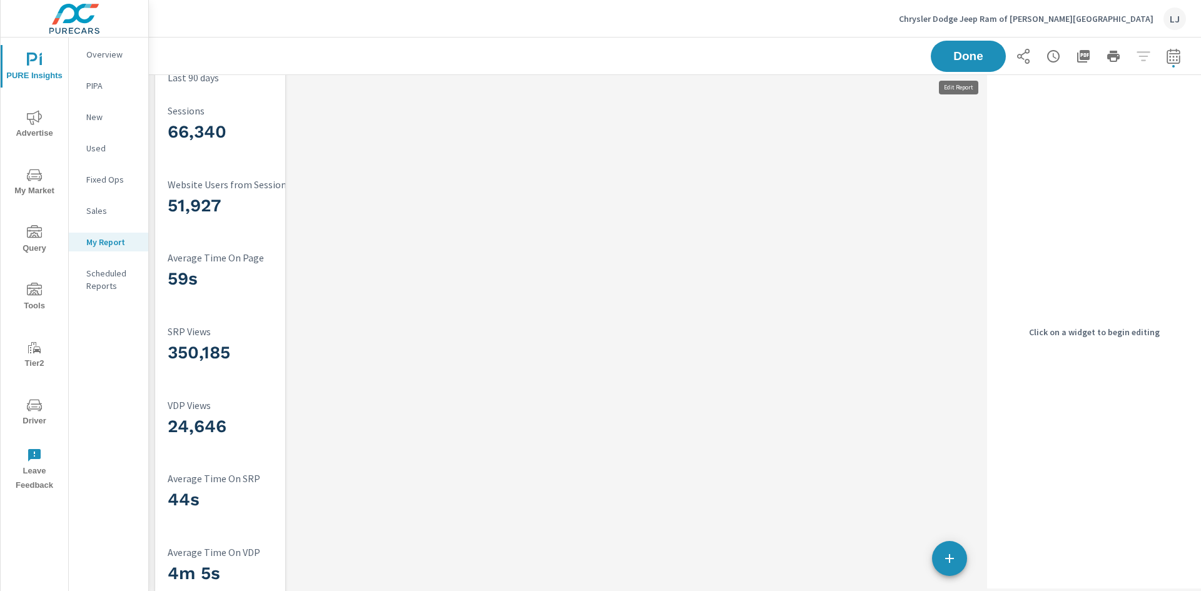
scroll to position [3333, 843]
click at [278, 441] on div "24,646 VDP Views" at bounding box center [250, 421] width 165 height 43
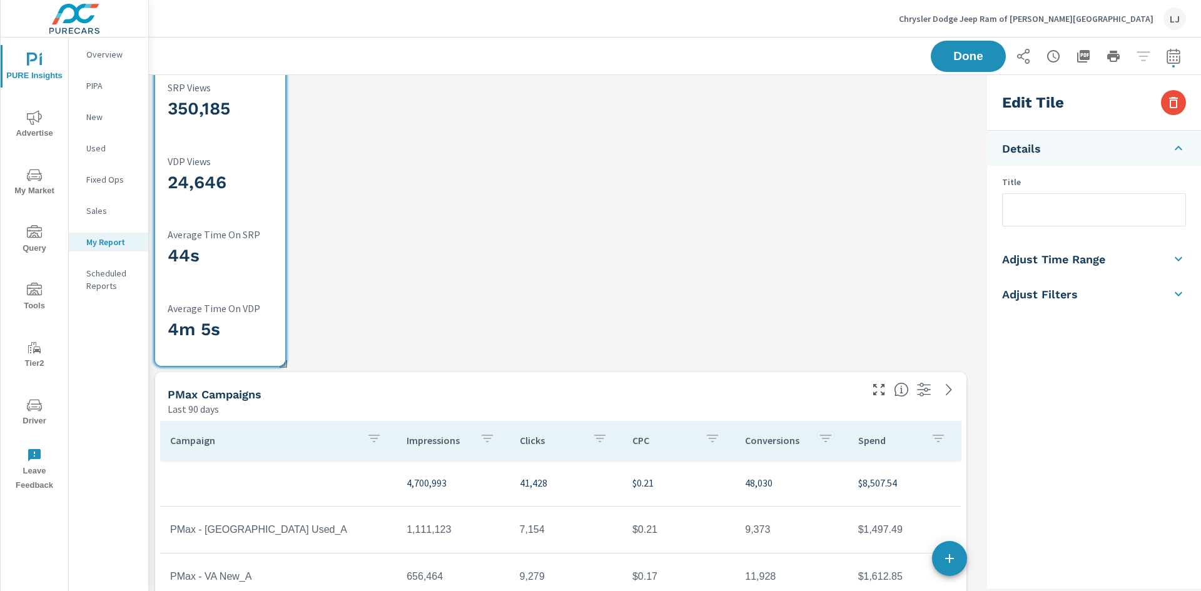
scroll to position [2736, 0]
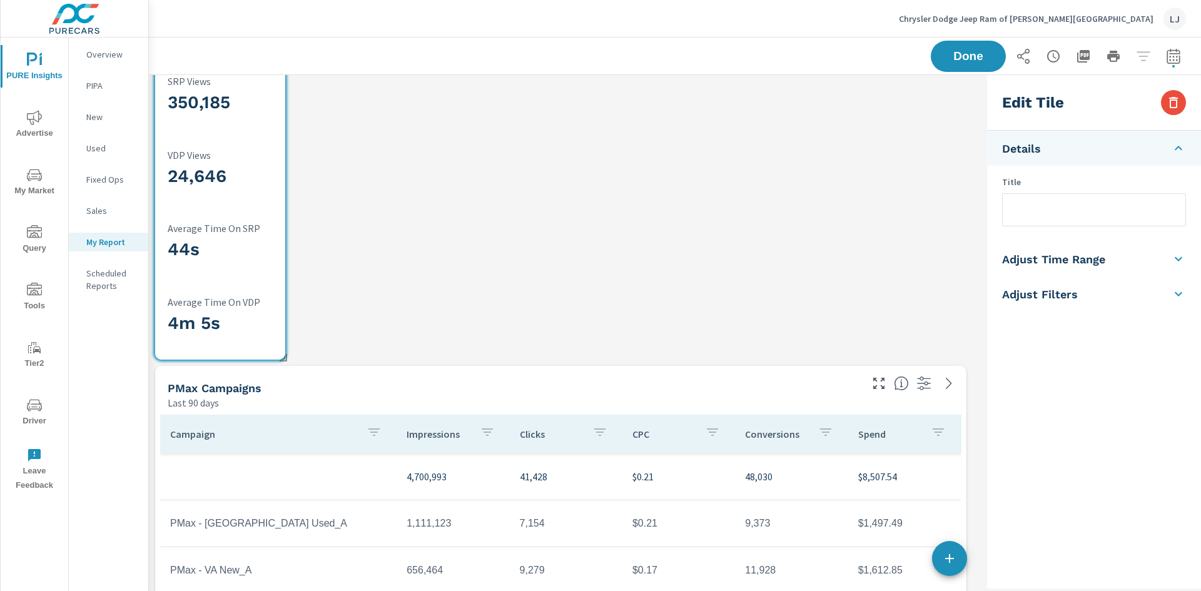
drag, startPoint x: 287, startPoint y: 359, endPoint x: 285, endPoint y: 350, distance: 9.0
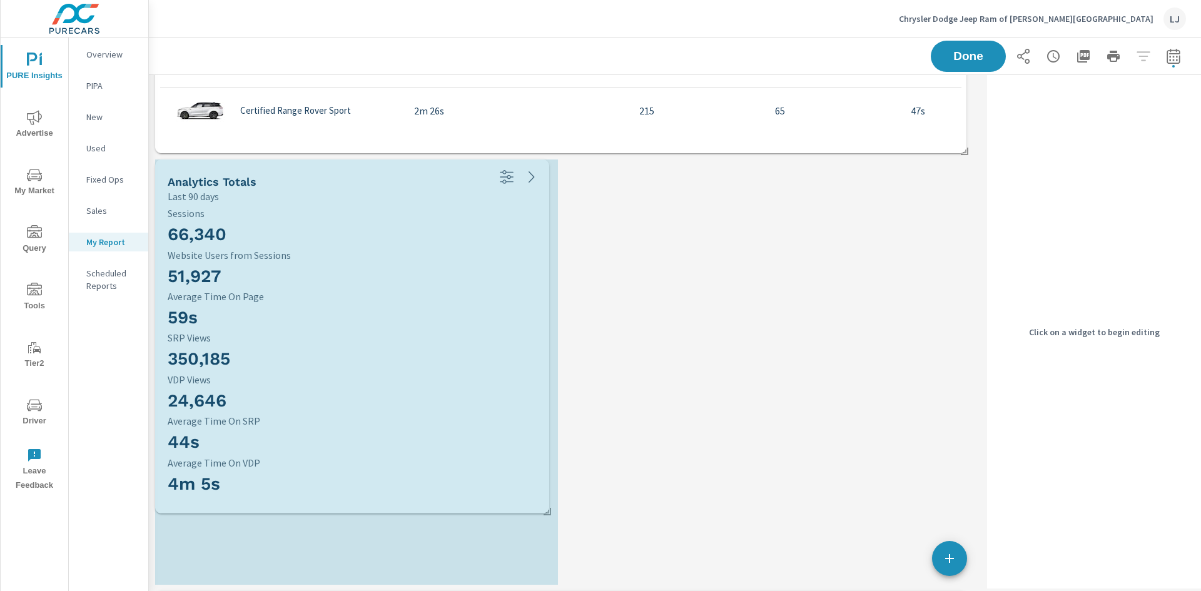
scroll to position [0, 0]
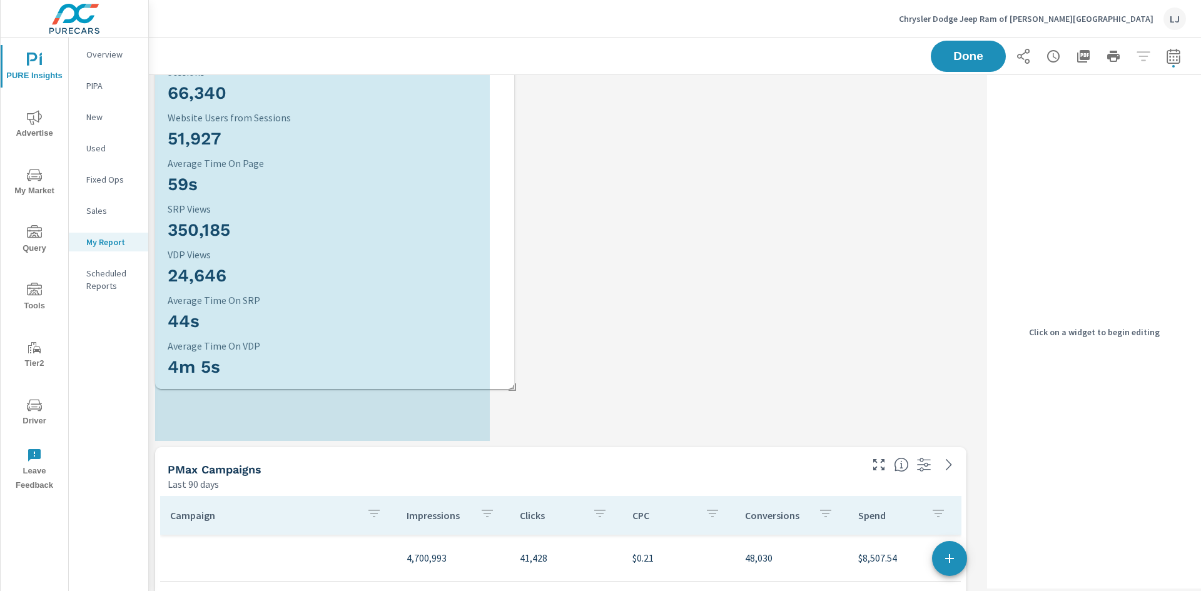
drag, startPoint x: 282, startPoint y: 359, endPoint x: 511, endPoint y: 388, distance: 230.7
click at [511, 388] on span at bounding box center [507, 382] width 13 height 13
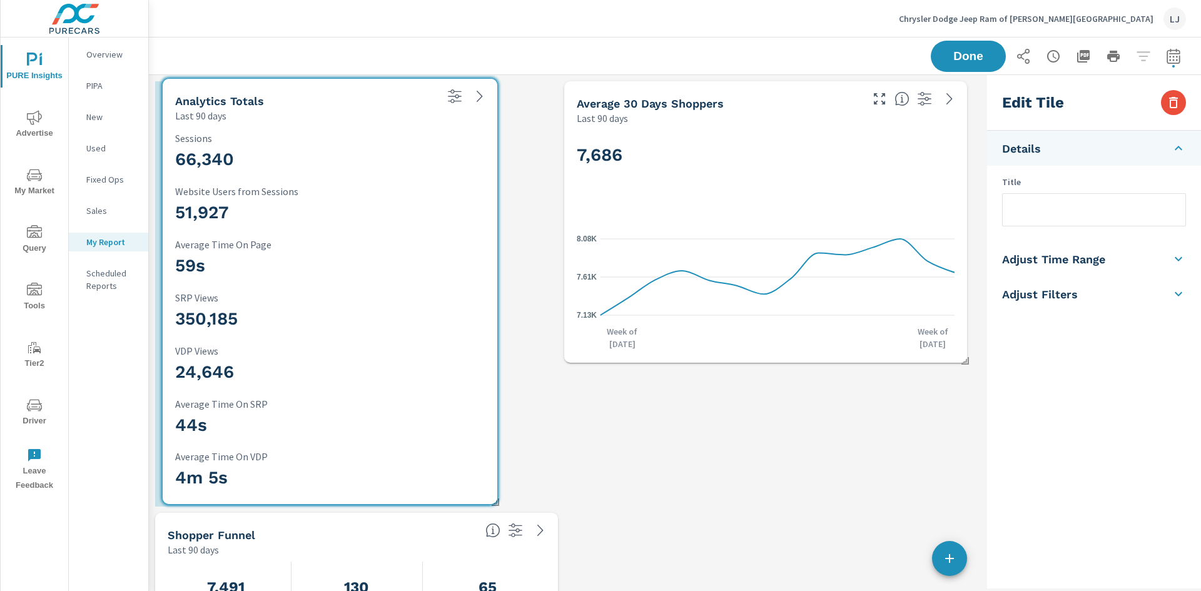
drag, startPoint x: 383, startPoint y: 355, endPoint x: 391, endPoint y: 106, distance: 249.6
click at [391, 106] on div "Analytics Totals" at bounding box center [304, 101] width 259 height 14
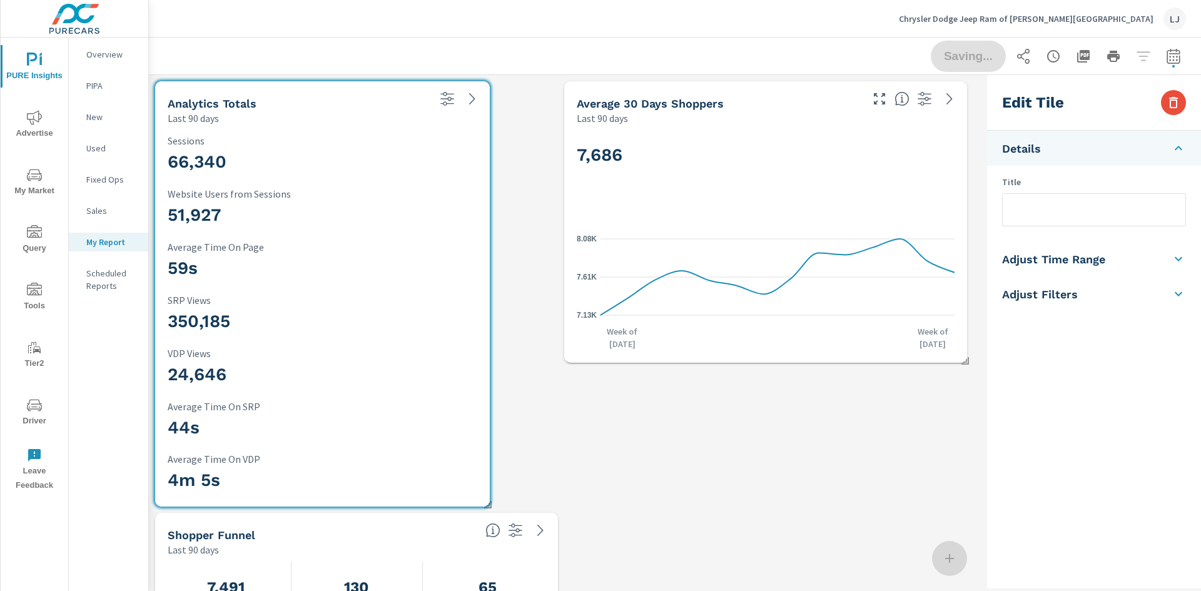
click at [742, 102] on div "Average 30 Days Shoppers" at bounding box center [718, 103] width 283 height 14
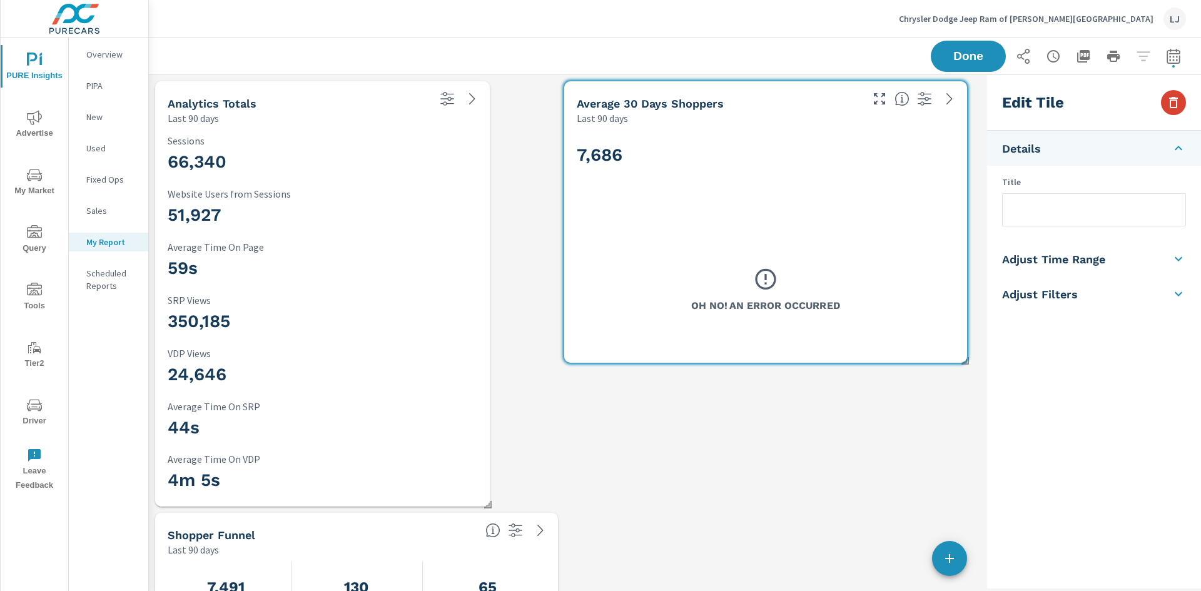
click at [1171, 102] on icon "button" at bounding box center [1173, 102] width 15 height 15
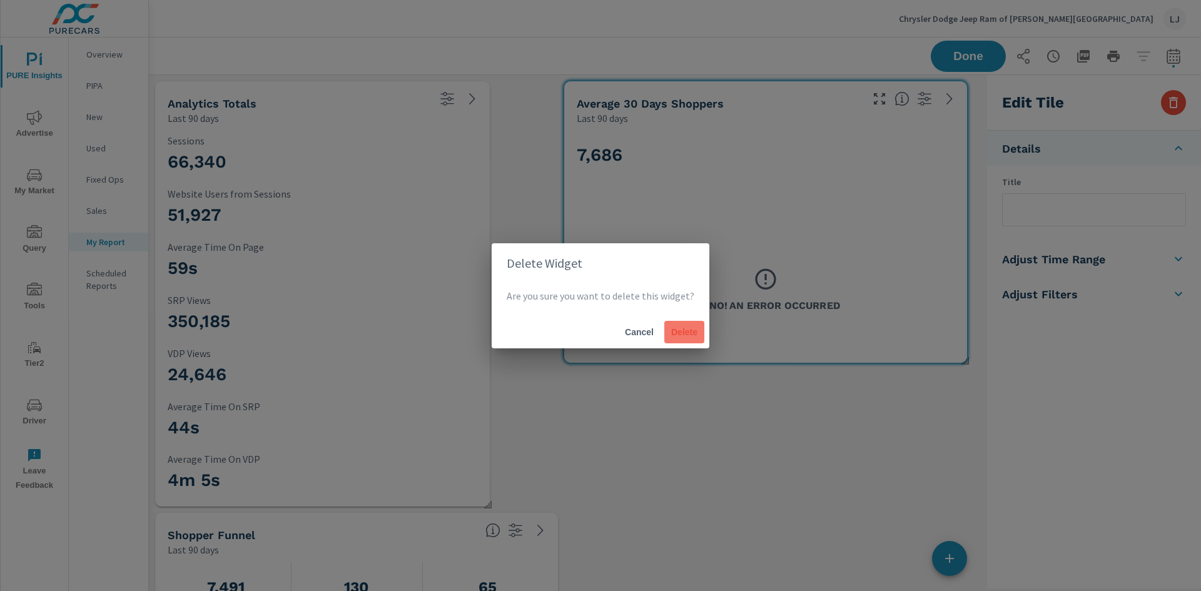
click at [670, 335] on span "Delete" at bounding box center [684, 331] width 30 height 11
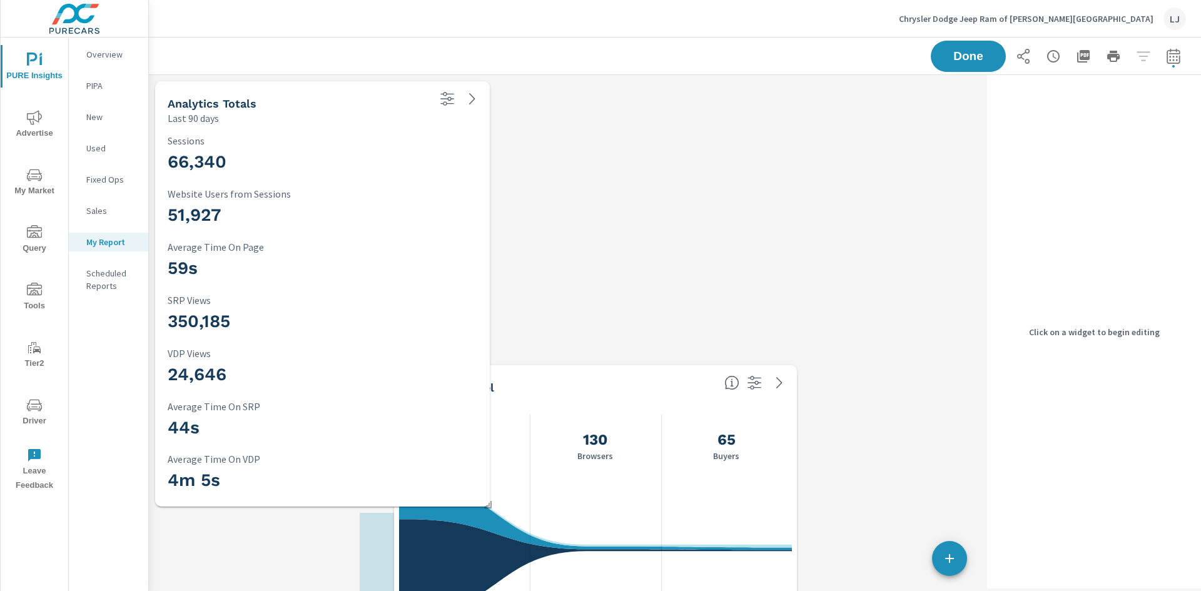
drag, startPoint x: 362, startPoint y: 540, endPoint x: 723, endPoint y: 320, distance: 423.5
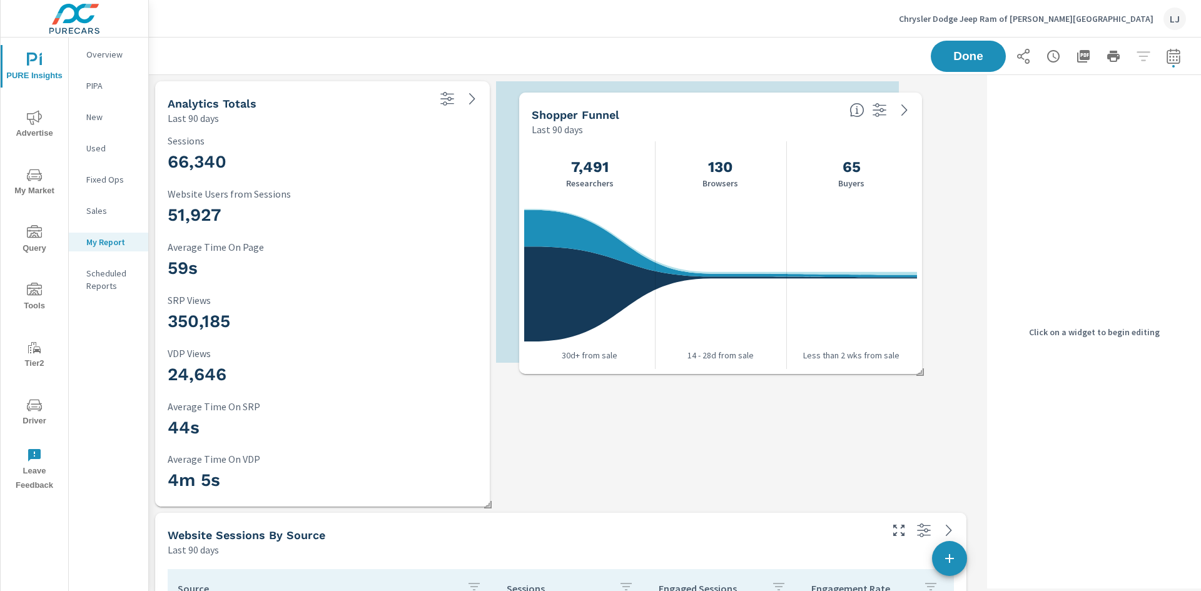
drag, startPoint x: 593, startPoint y: 387, endPoint x: 718, endPoint y: 114, distance: 299.9
click at [718, 114] on div "Shopper Funnel" at bounding box center [686, 115] width 308 height 14
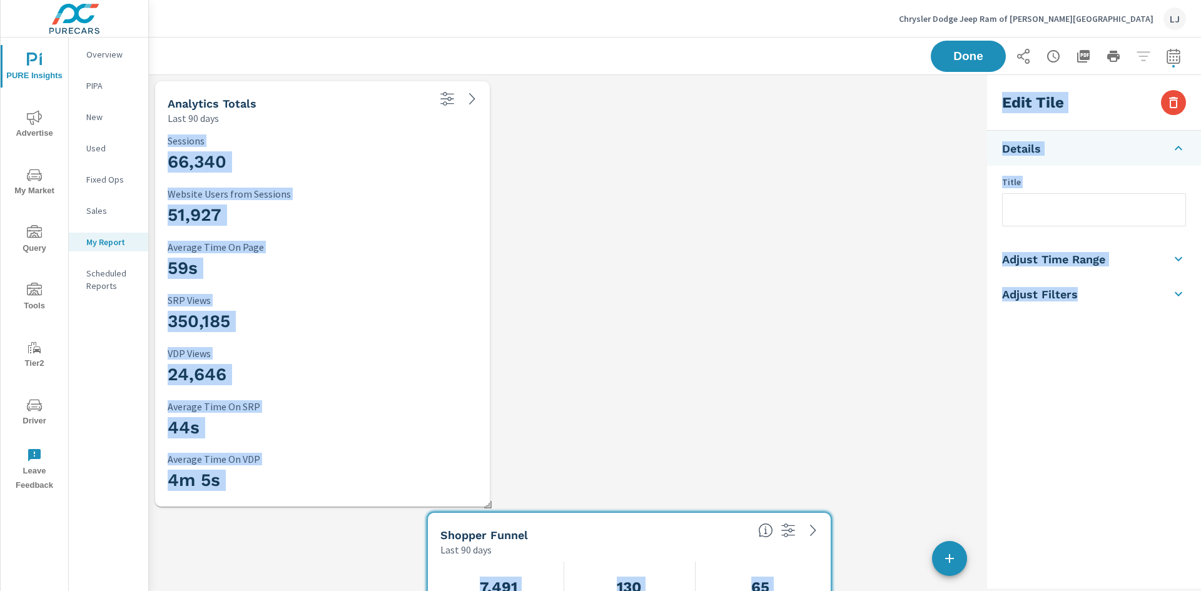
drag, startPoint x: 605, startPoint y: 536, endPoint x: 695, endPoint y: 201, distance: 346.4
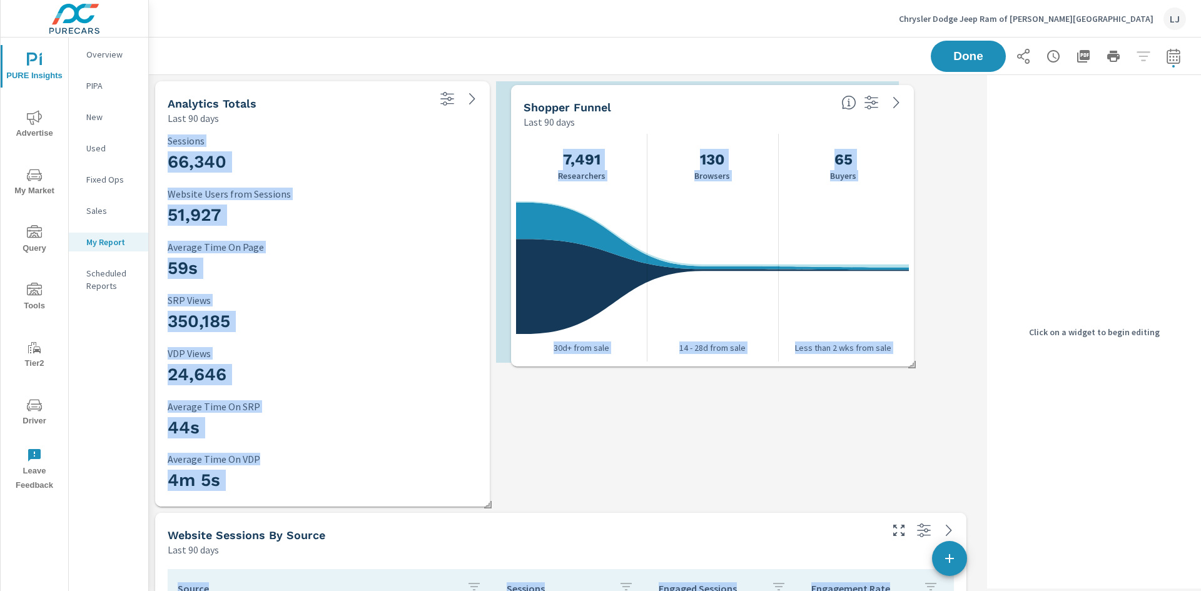
click at [656, 116] on div "Last 90 days" at bounding box center [677, 121] width 308 height 15
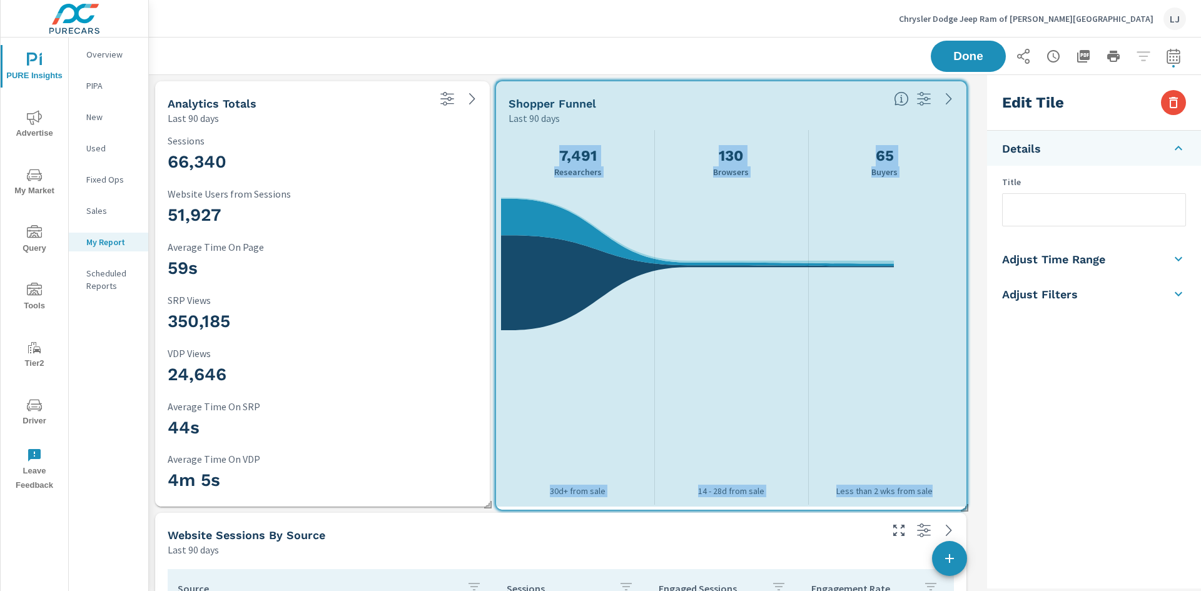
drag, startPoint x: 897, startPoint y: 364, endPoint x: 976, endPoint y: 511, distance: 166.7
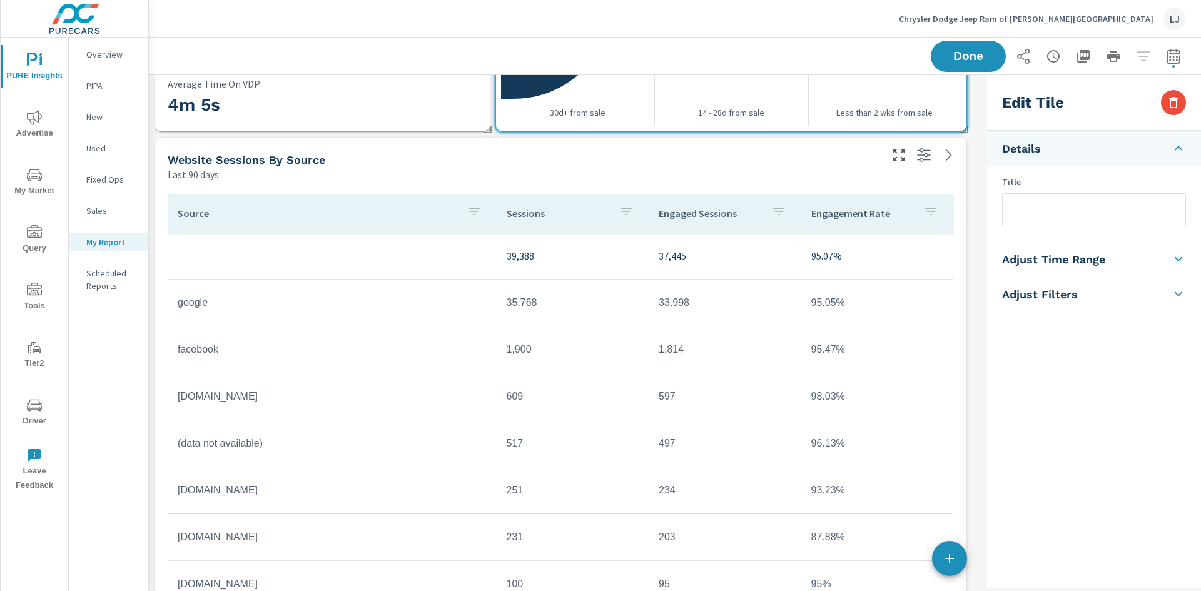
click at [1169, 60] on icon "button" at bounding box center [1173, 58] width 8 height 5
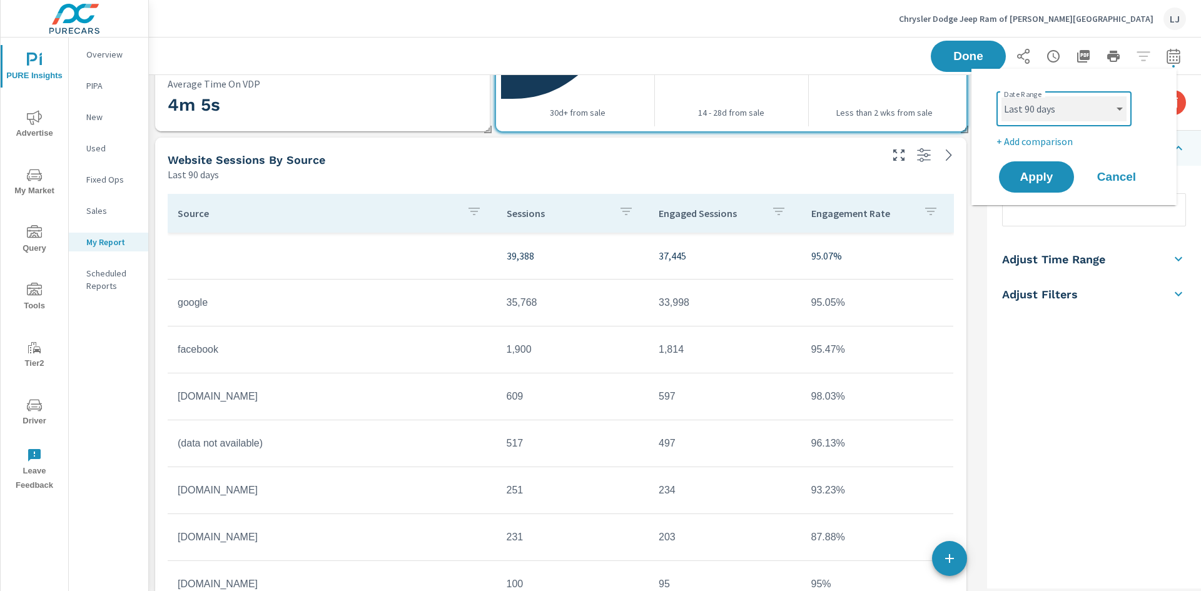
click at [1051, 103] on select "Custom [DATE] Last week Last 7 days Last 14 days Last 30 days Last 45 days Last…" at bounding box center [1063, 108] width 125 height 25
select select "Last month"
click at [1001, 96] on select "Custom [DATE] Last week Last 7 days Last 14 days Last 30 days Last 45 days Last…" at bounding box center [1063, 108] width 125 height 25
click at [1033, 181] on span "Apply" at bounding box center [1035, 177] width 51 height 12
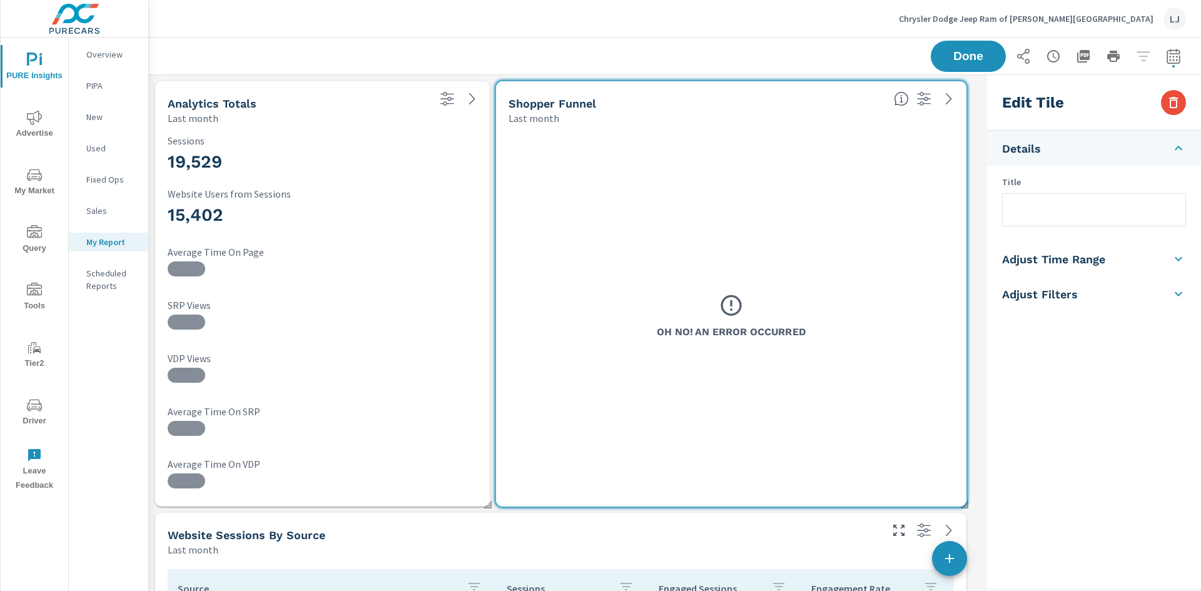
click at [217, 161] on h3 "19,529" at bounding box center [323, 161] width 310 height 21
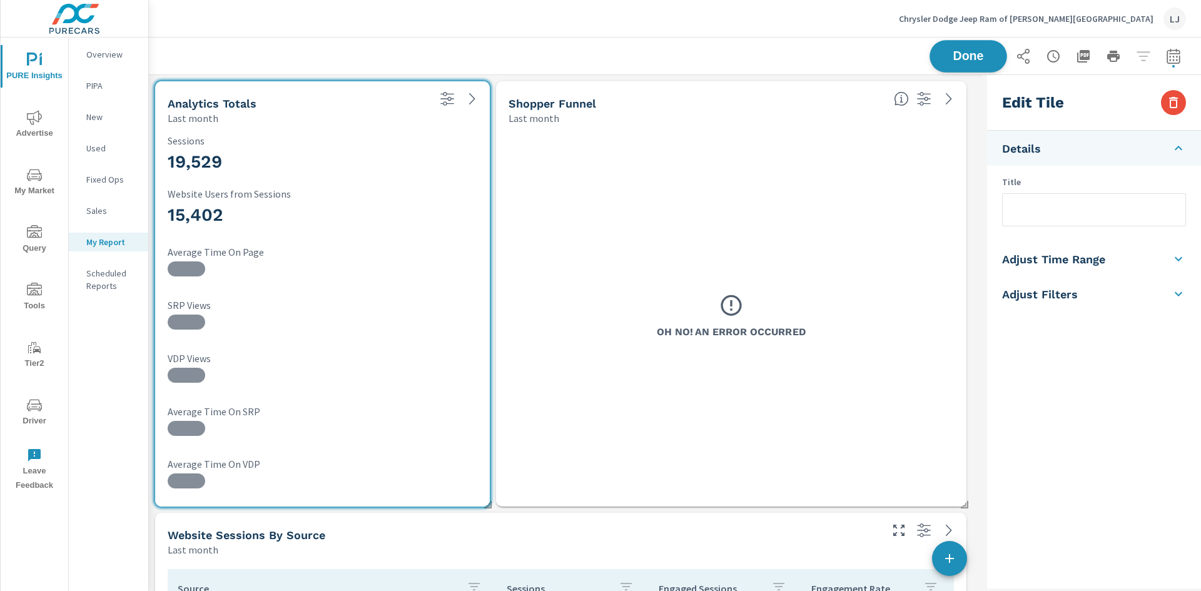
click at [987, 41] on button "Done" at bounding box center [968, 56] width 78 height 33
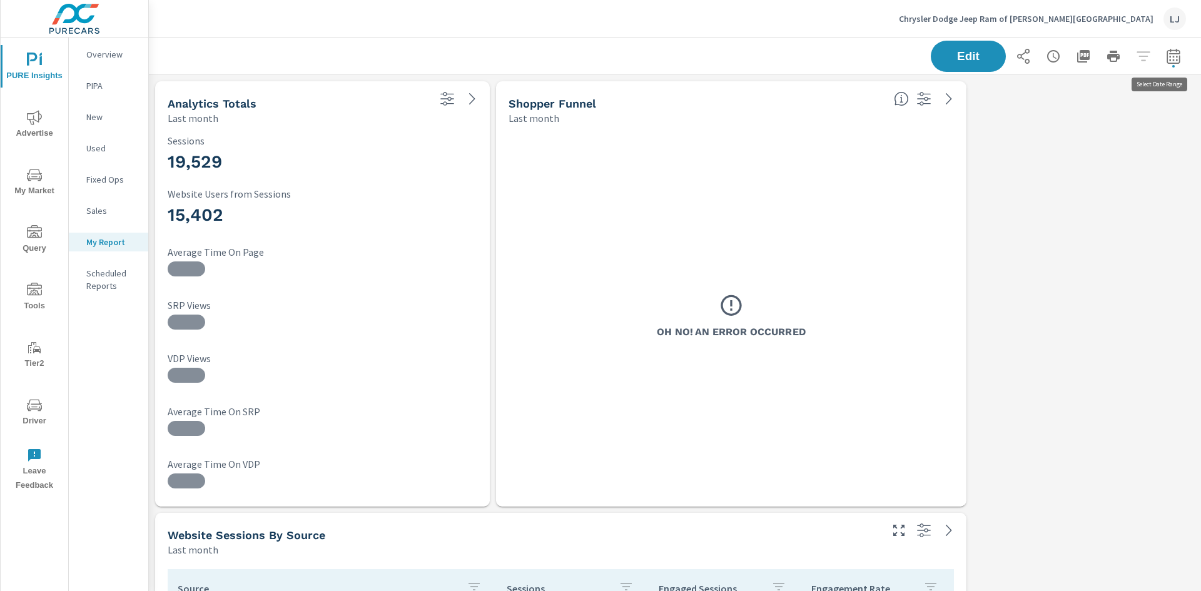
click at [1167, 53] on icon "button" at bounding box center [1173, 56] width 15 height 15
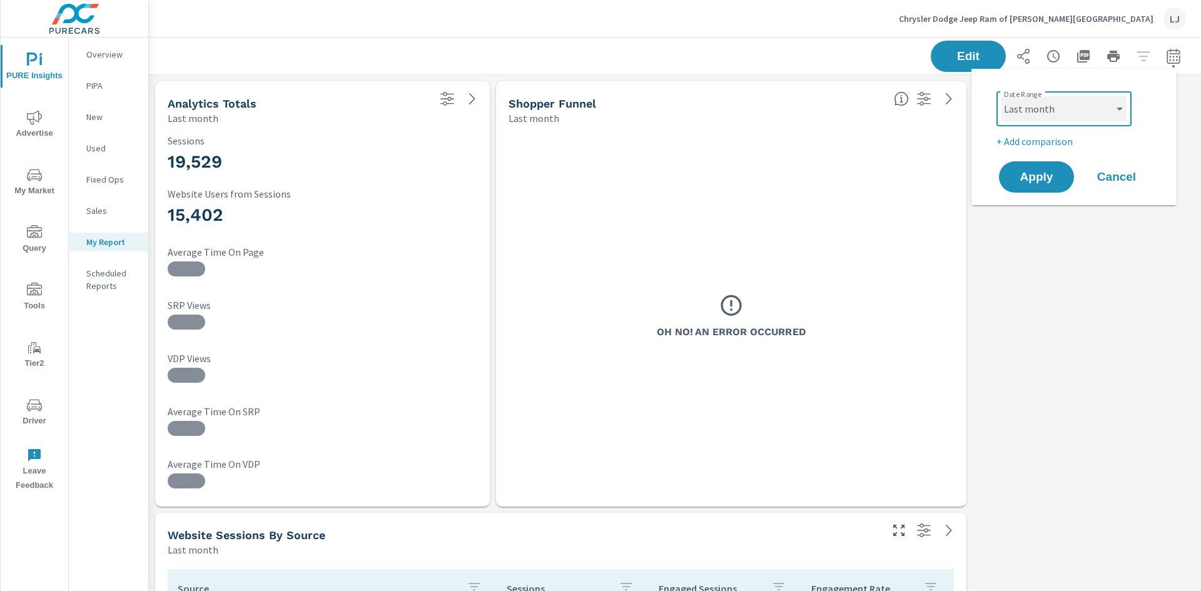
click at [1039, 111] on select "Custom [DATE] Last week Last 7 days Last 14 days Last 30 days Last 45 days Last…" at bounding box center [1063, 108] width 125 height 25
select select "Month to date"
click at [1001, 96] on select "Custom [DATE] Last week Last 7 days Last 14 days Last 30 days Last 45 days Last…" at bounding box center [1063, 108] width 125 height 25
click at [1060, 170] on button "Apply" at bounding box center [1036, 177] width 78 height 33
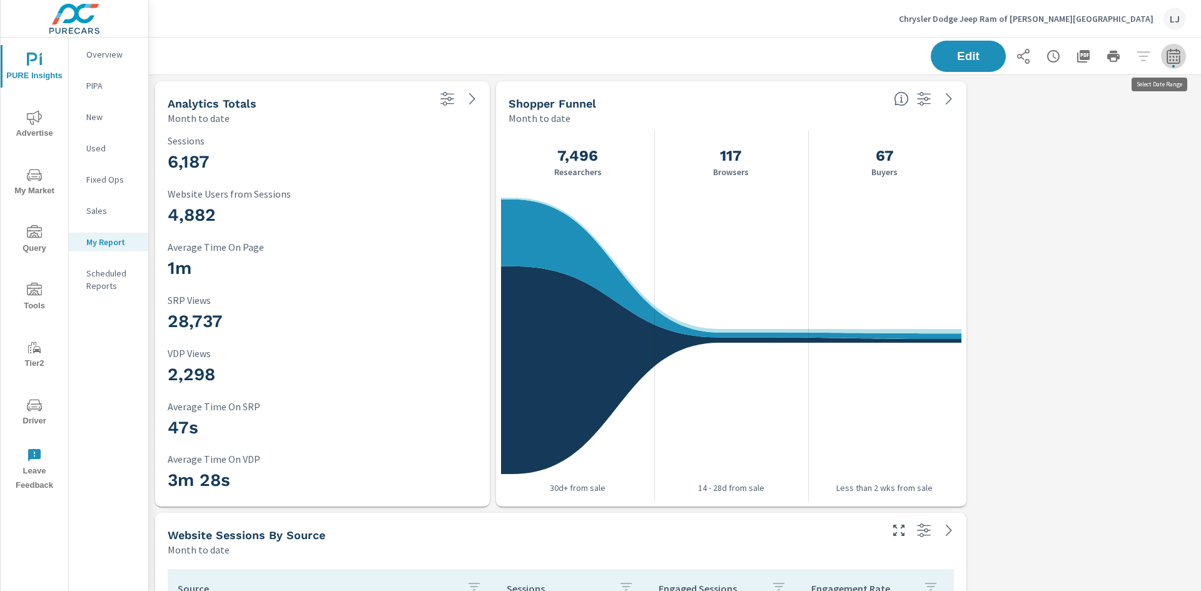
click at [1169, 57] on icon "button" at bounding box center [1173, 58] width 8 height 5
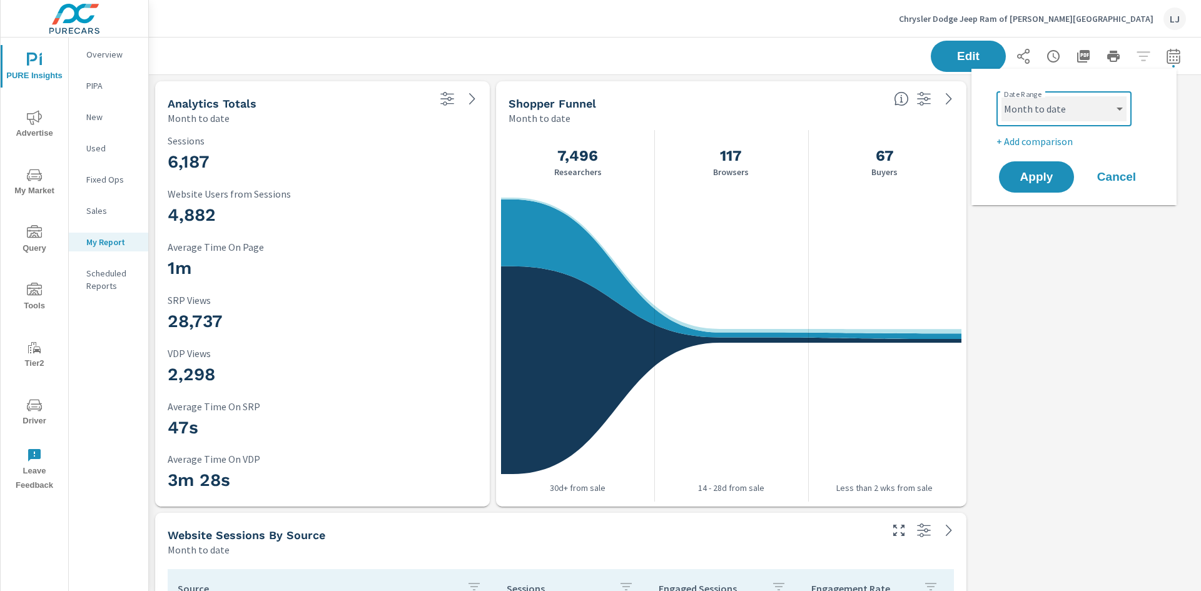
click at [1077, 110] on select "Custom [DATE] Last week Last 7 days Last 14 days Last 30 days Last 45 days Last…" at bounding box center [1063, 108] width 125 height 25
select select "Last month"
click at [1001, 96] on select "Custom [DATE] Last week Last 7 days Last 14 days Last 30 days Last 45 days Last…" at bounding box center [1063, 108] width 125 height 25
click at [1044, 174] on span "Apply" at bounding box center [1035, 177] width 51 height 12
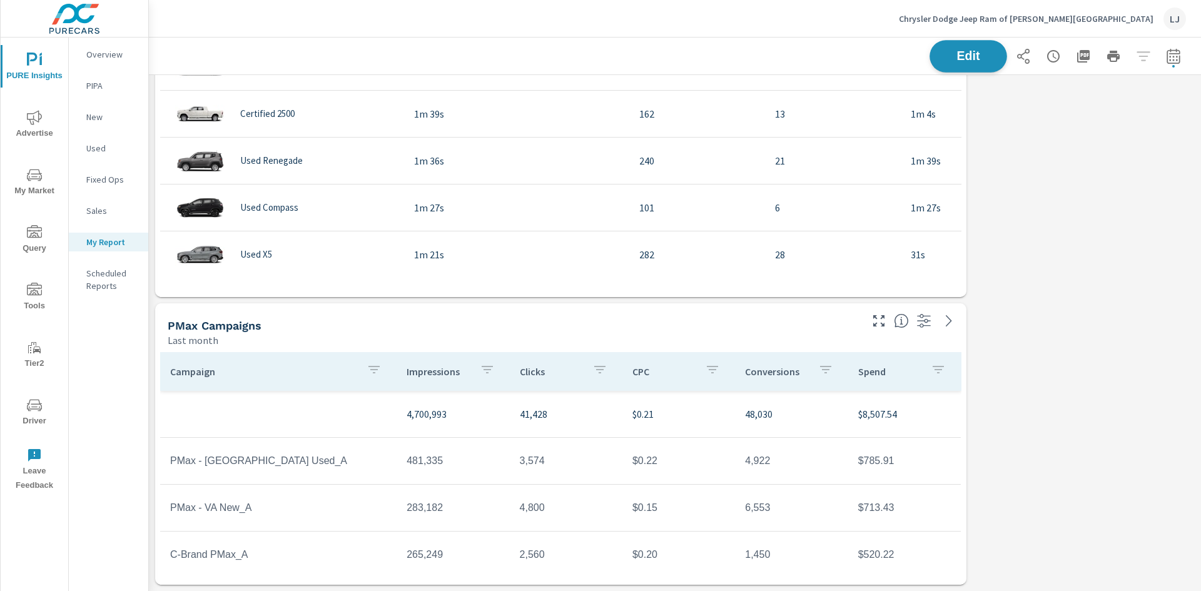
click at [965, 55] on span "Edit" at bounding box center [967, 56] width 51 height 12
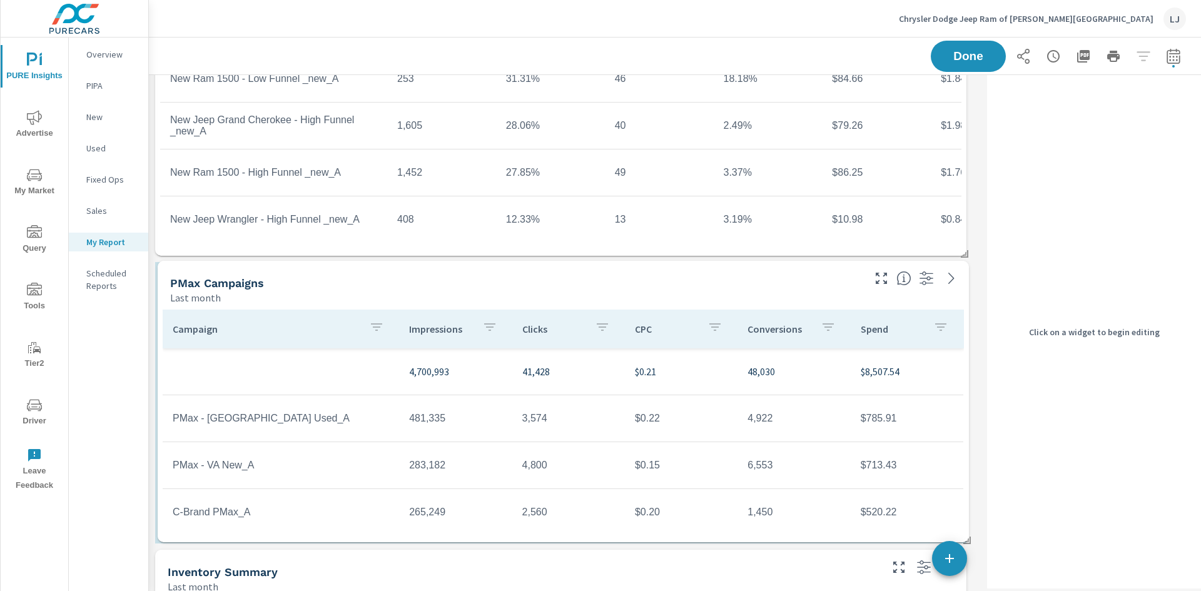
drag, startPoint x: 545, startPoint y: 321, endPoint x: 547, endPoint y: 279, distance: 42.6
click at [547, 279] on div "PMax Campaigns" at bounding box center [515, 283] width 691 height 14
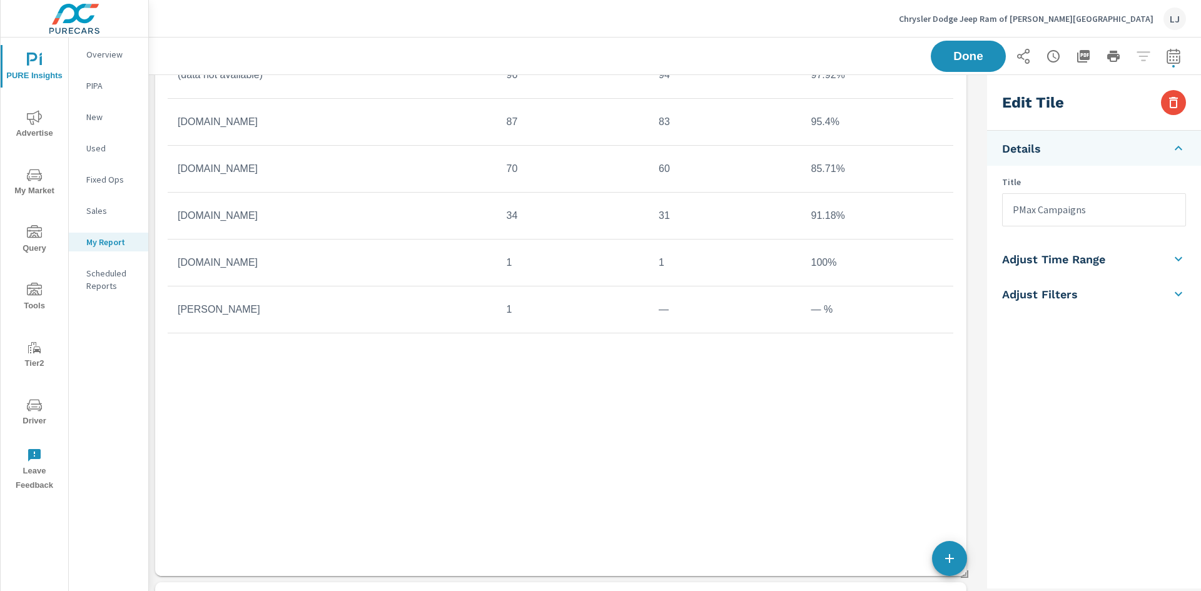
scroll to position [857, 0]
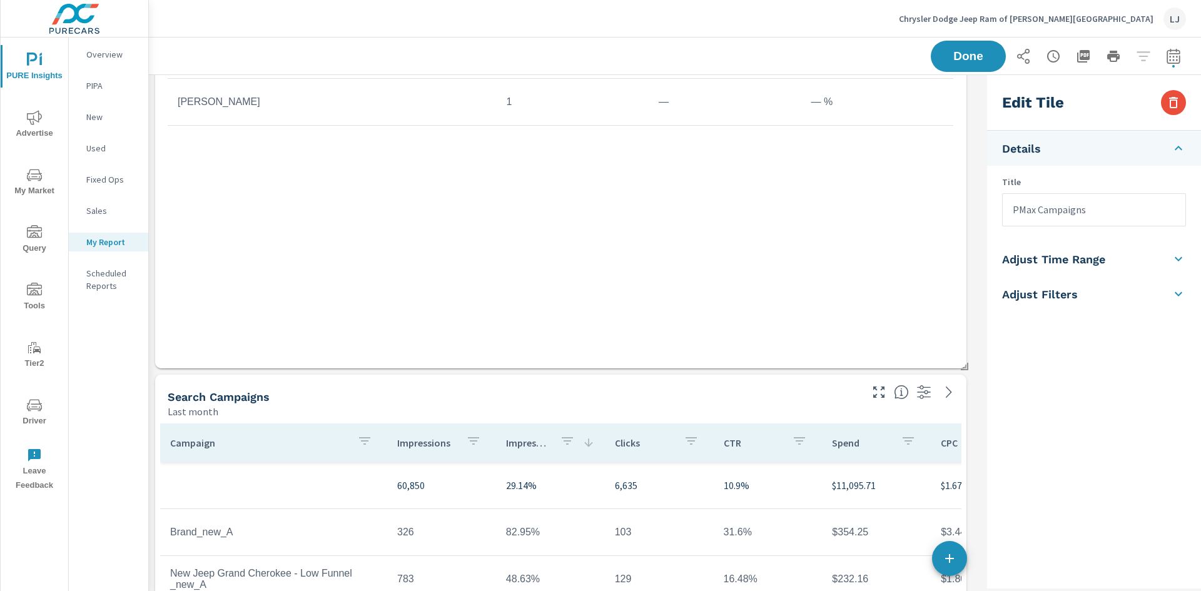
click at [915, 346] on div "Source Sessions Engaged Sessions Engagement Rate 39,388 37,445 95.07% google 10…" at bounding box center [561, 34] width 786 height 644
type input "Website Sessions by Source"
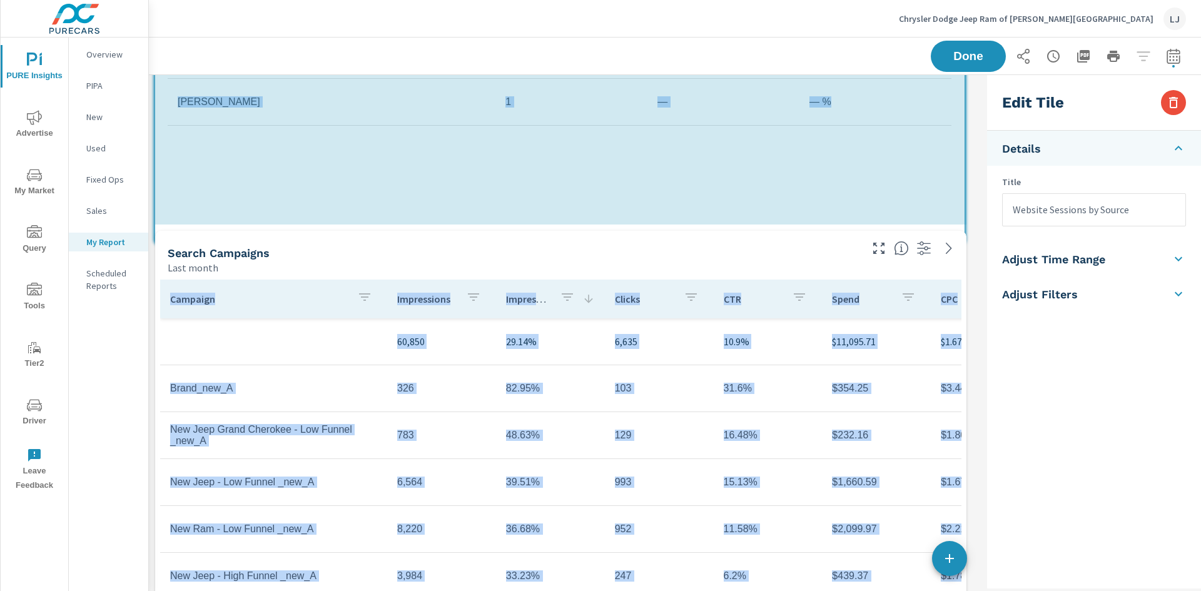
scroll to position [2758, 843]
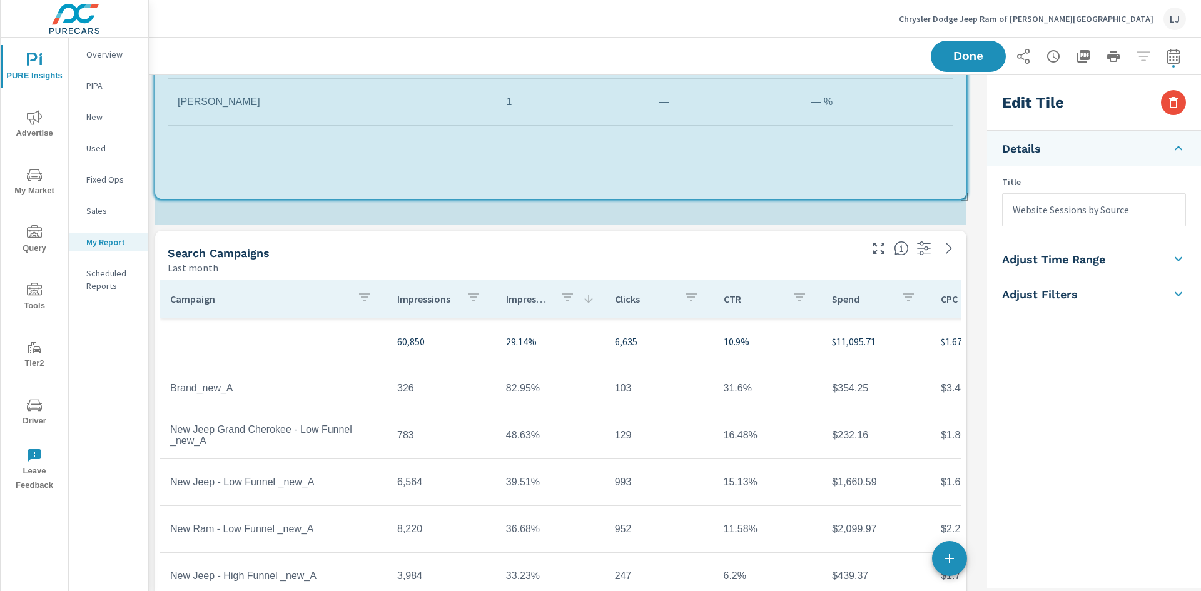
drag, startPoint x: 965, startPoint y: 368, endPoint x: 965, endPoint y: 199, distance: 169.5
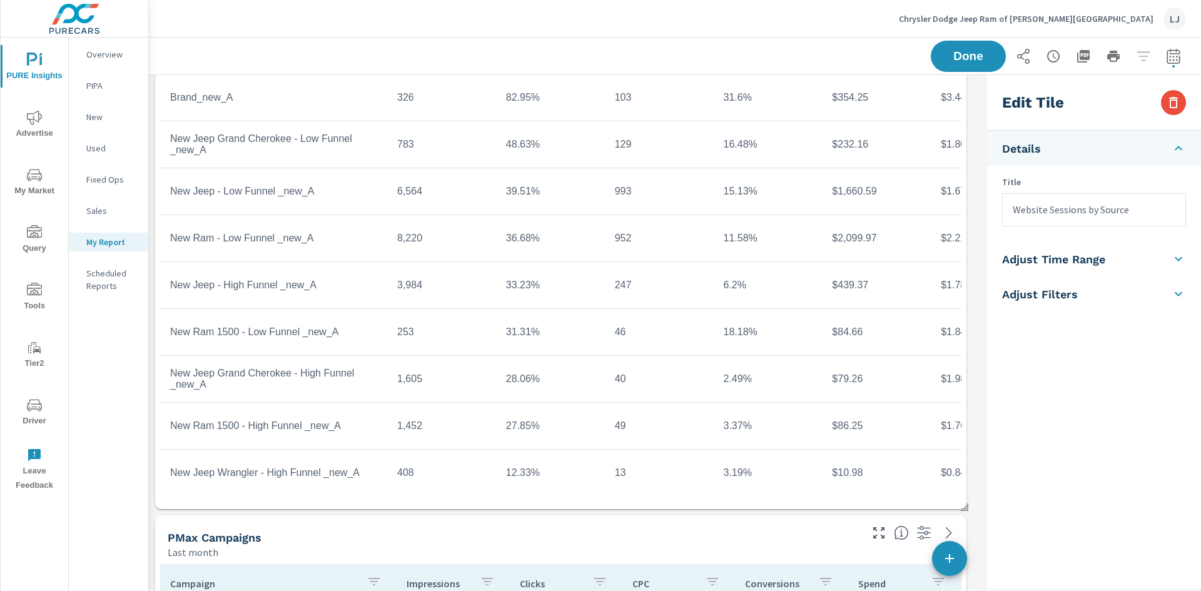
scroll to position [1188, 0]
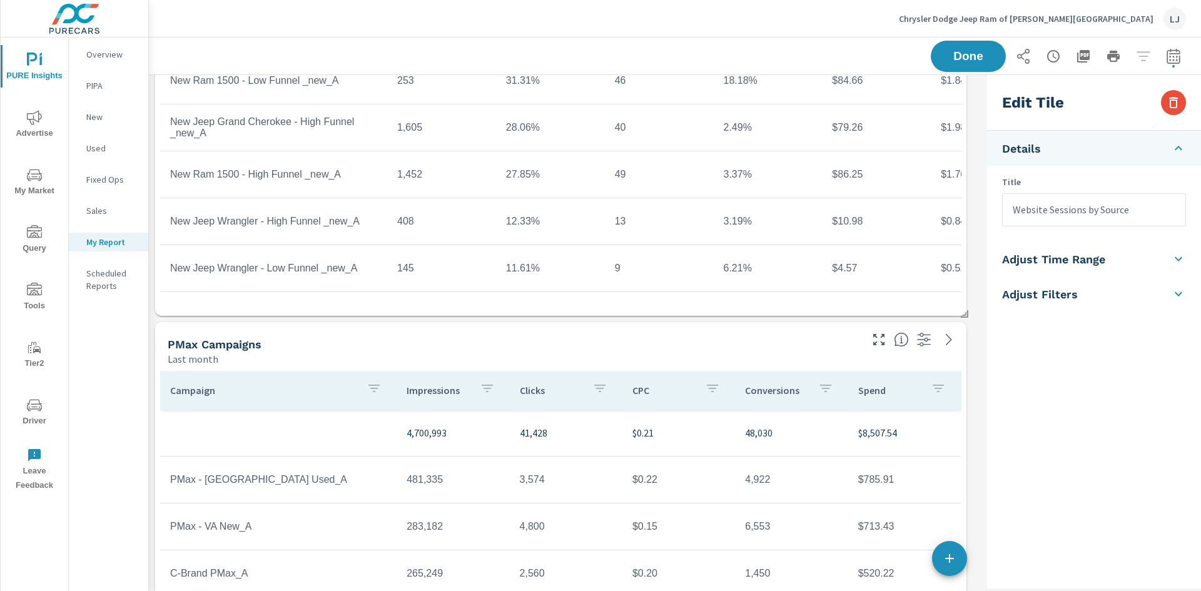
scroll to position [1501, 0]
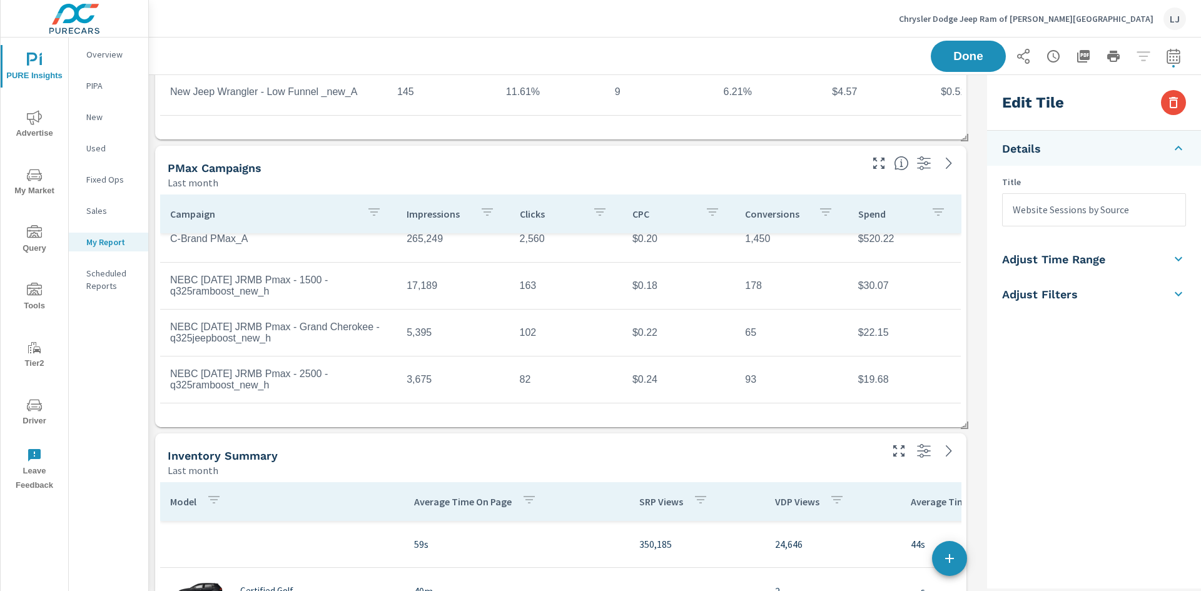
scroll to position [1501, 0]
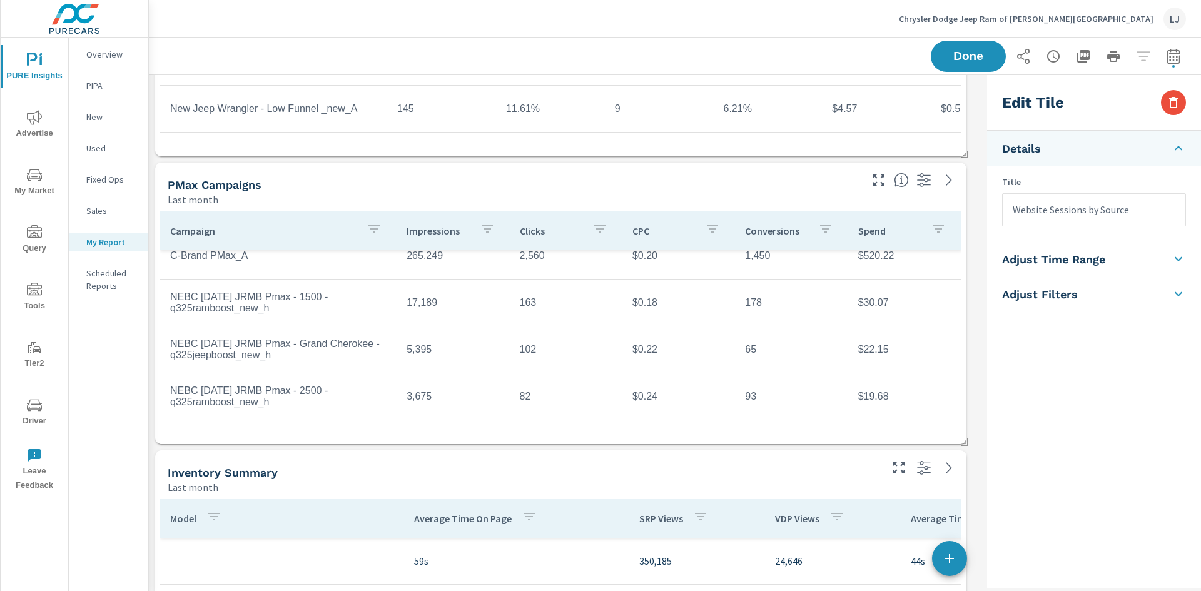
scroll to position [16, 0]
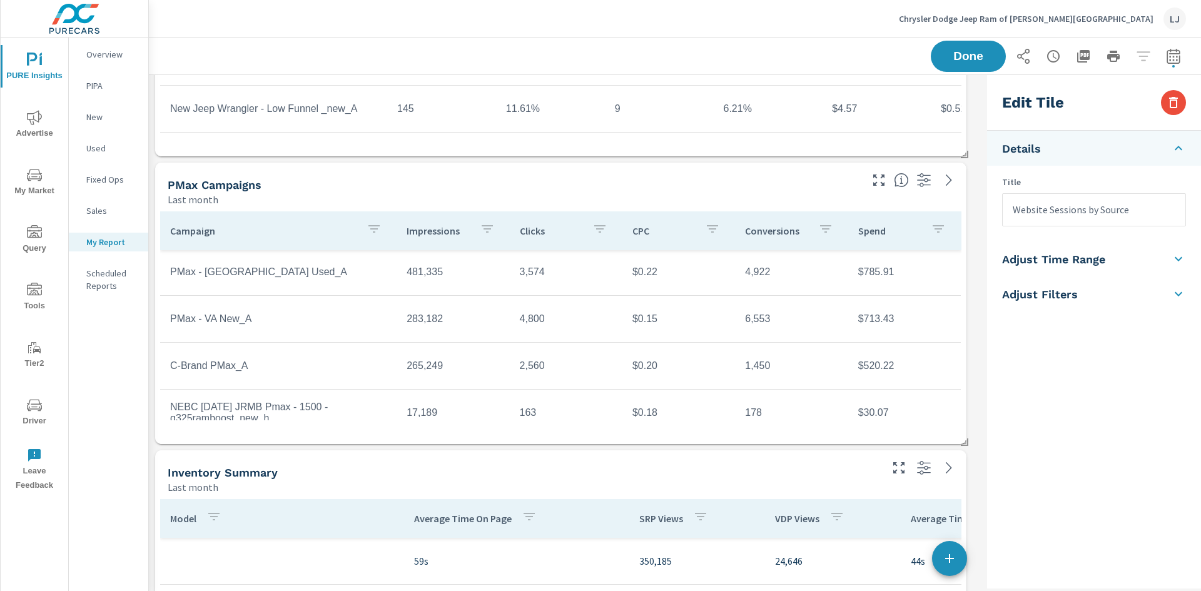
scroll to position [159, 0]
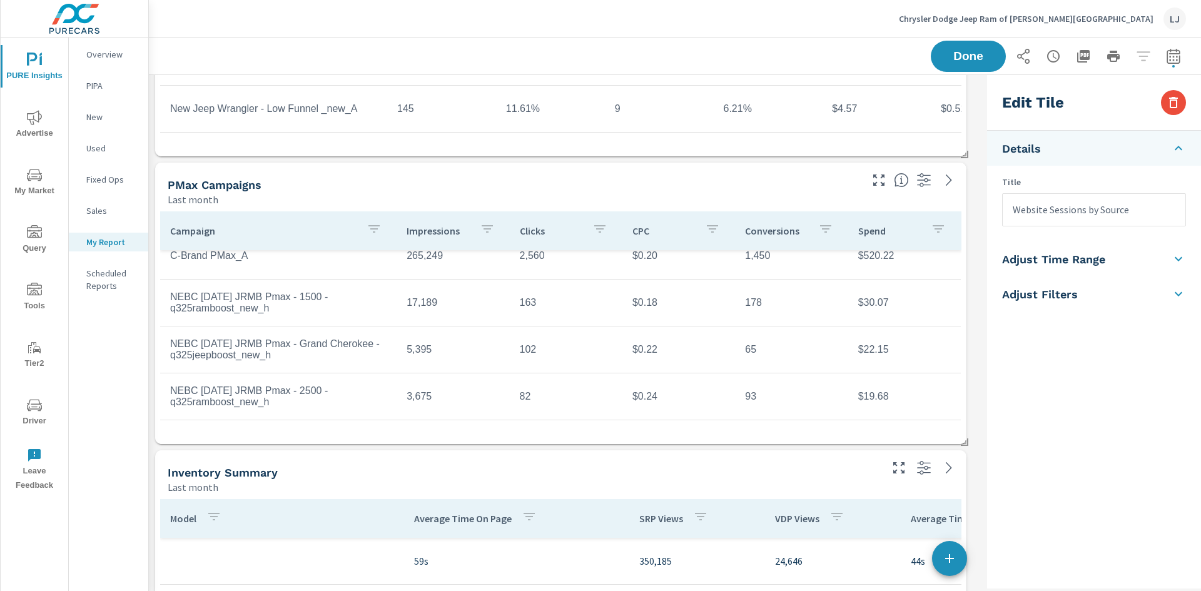
scroll to position [31, 0]
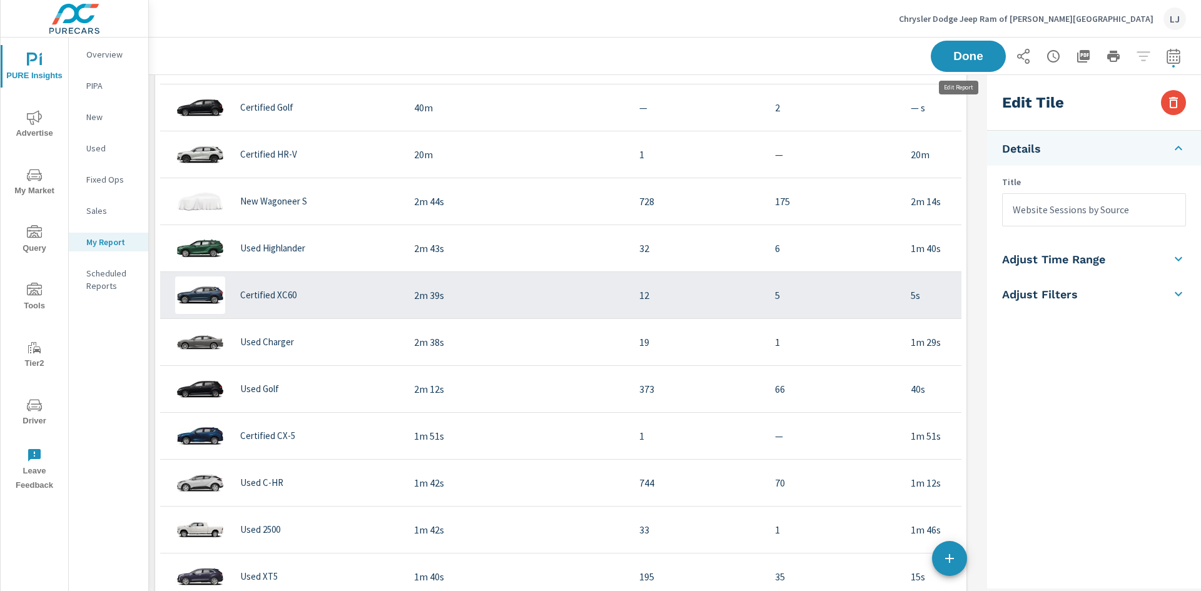
scroll to position [2758, 843]
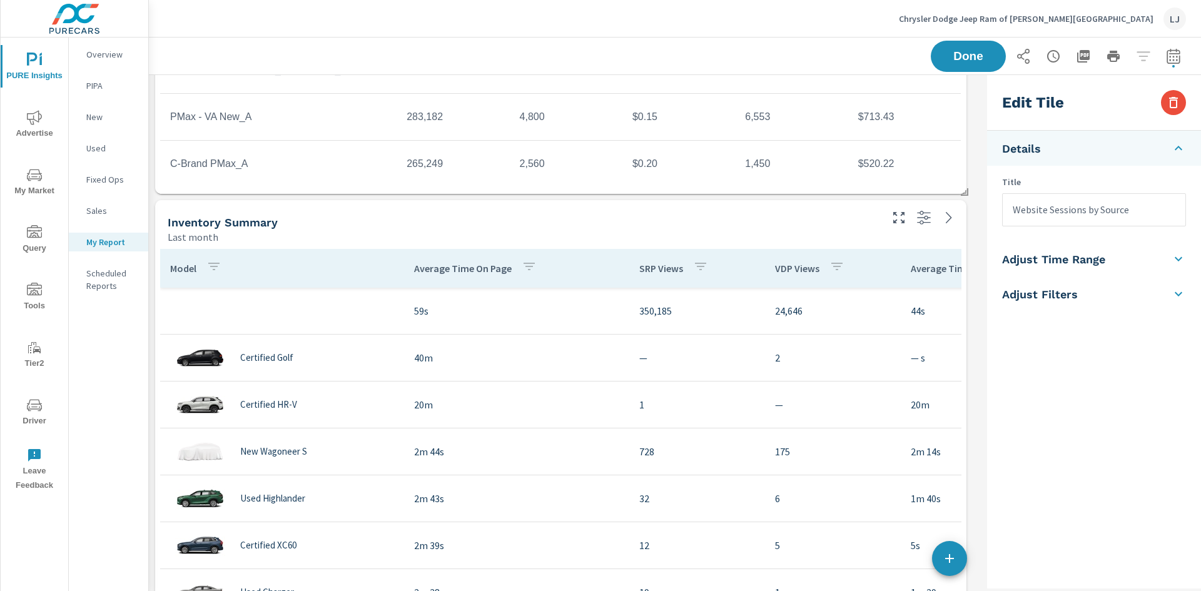
click at [840, 266] on icon "button" at bounding box center [836, 266] width 15 height 15
click at [828, 259] on div at bounding box center [600, 295] width 1201 height 591
click at [815, 271] on p "VDP Views" at bounding box center [797, 268] width 44 height 13
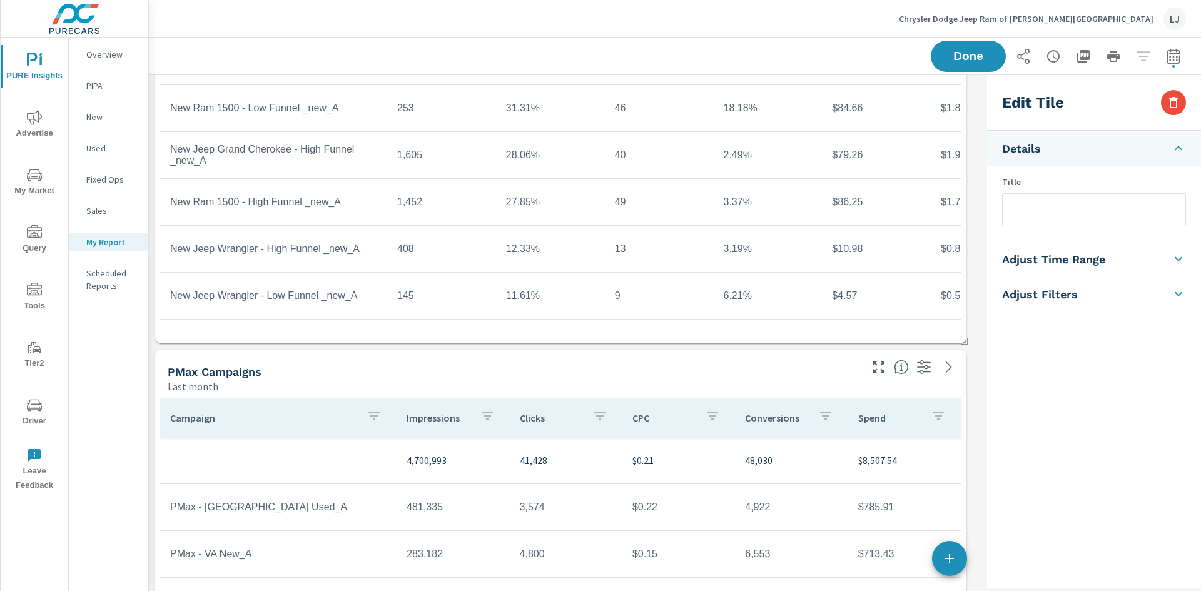
scroll to position [1313, 0]
click at [1166, 52] on icon "button" at bounding box center [1173, 56] width 15 height 15
select select "Last month"
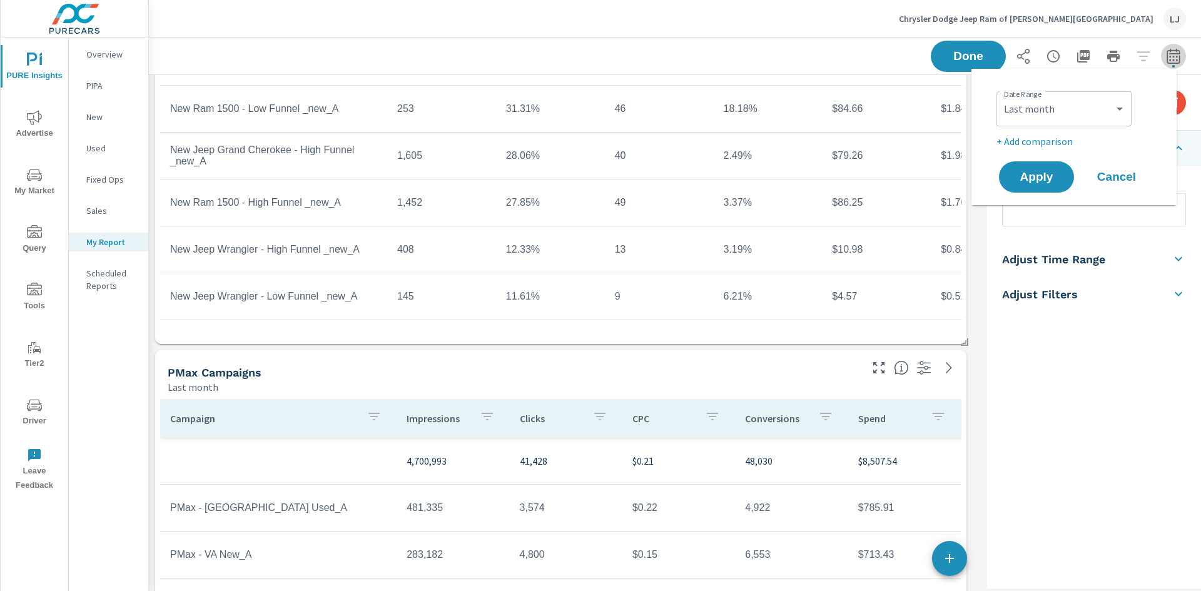
click at [1166, 52] on icon "button" at bounding box center [1173, 56] width 15 height 15
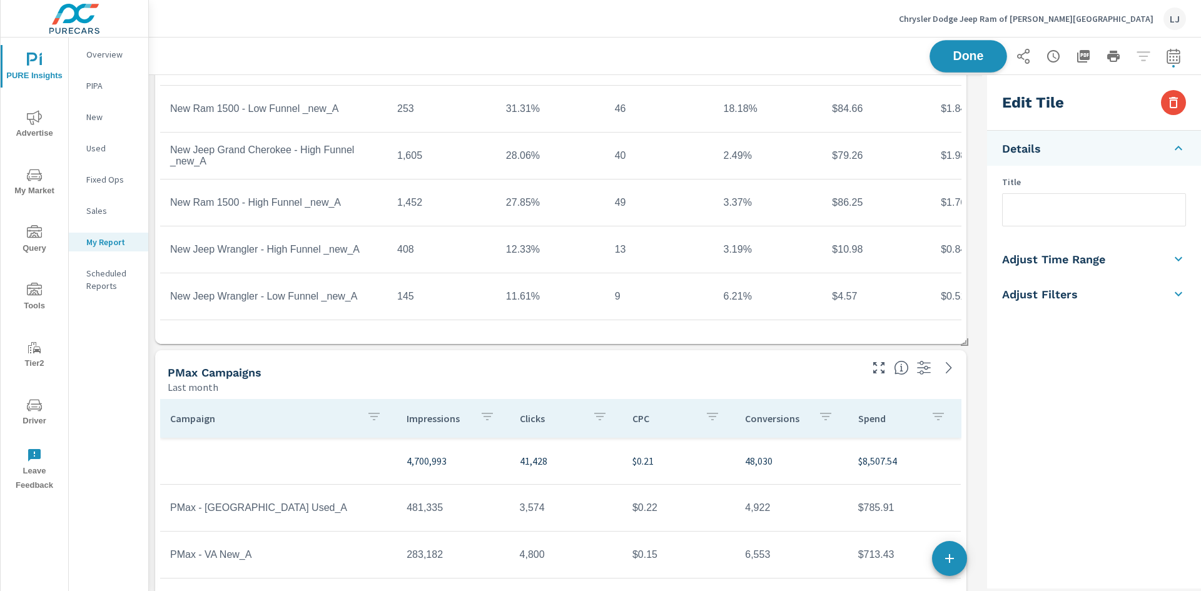
scroll to position [2758, 843]
click at [977, 53] on span "Done" at bounding box center [967, 56] width 51 height 12
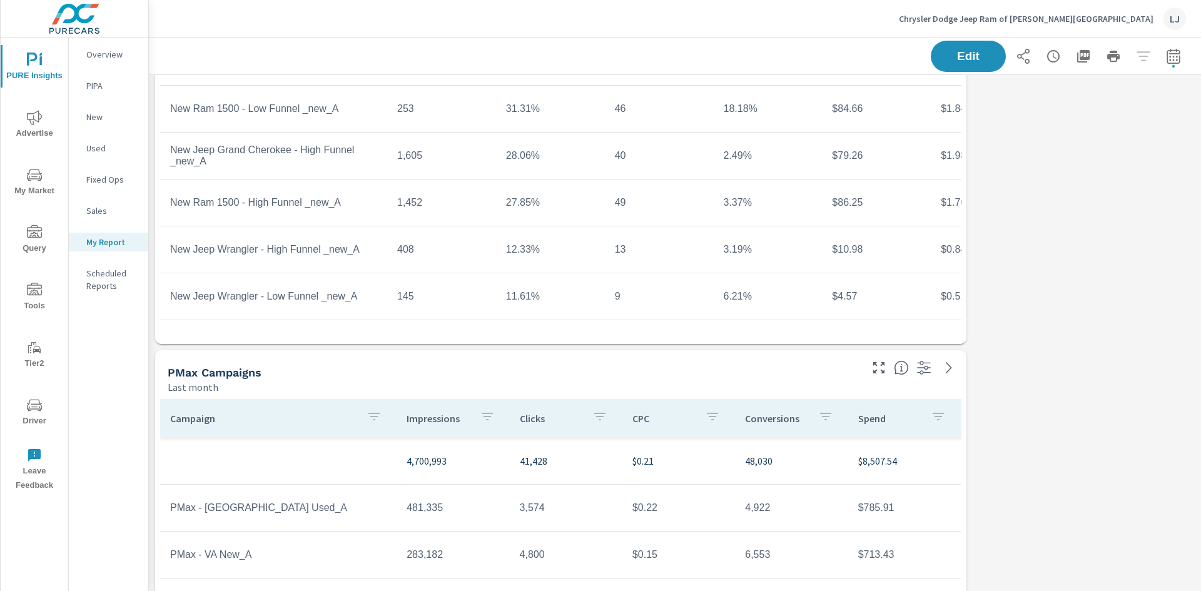
scroll to position [2758, 1062]
click at [1076, 51] on icon "button" at bounding box center [1083, 56] width 15 height 15
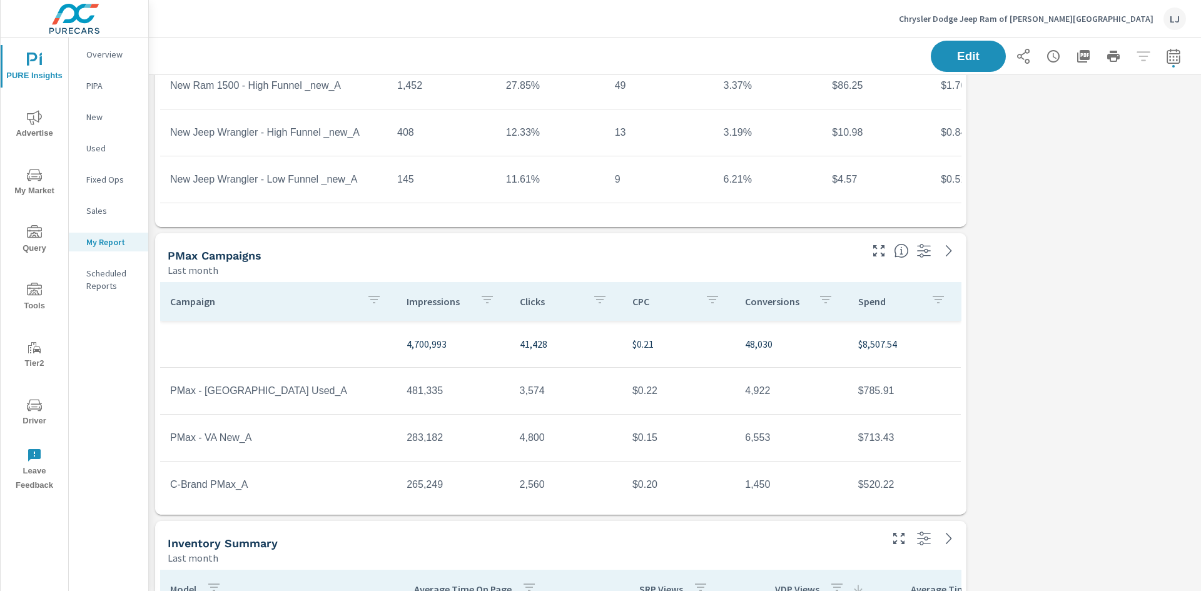
scroll to position [1438, 0]
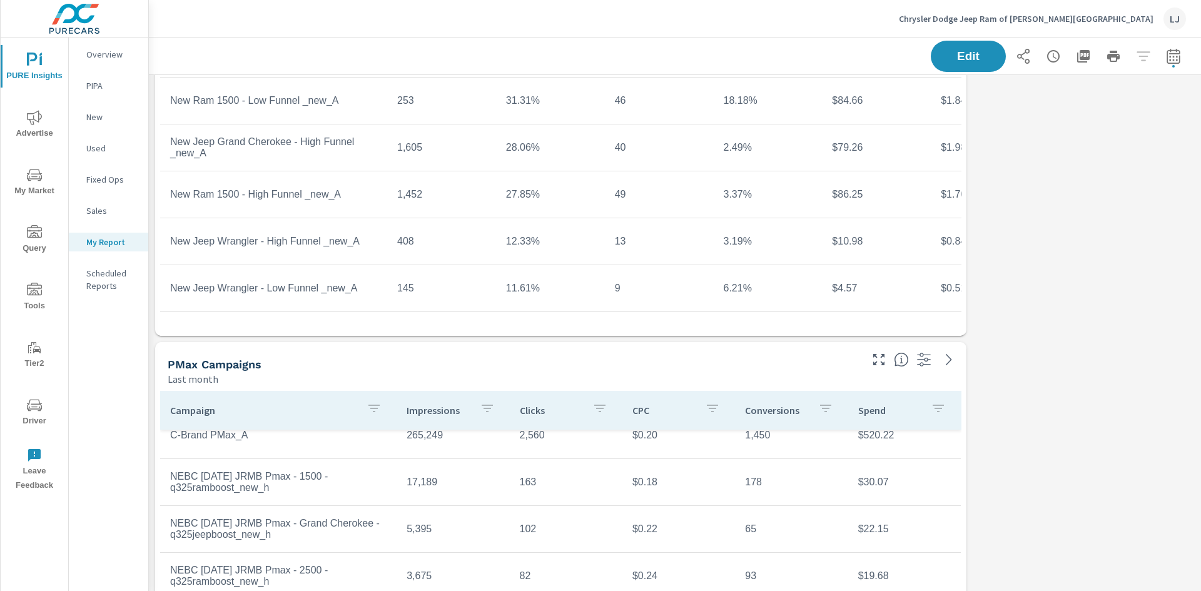
scroll to position [1188, 0]
